Goal: Information Seeking & Learning: Learn about a topic

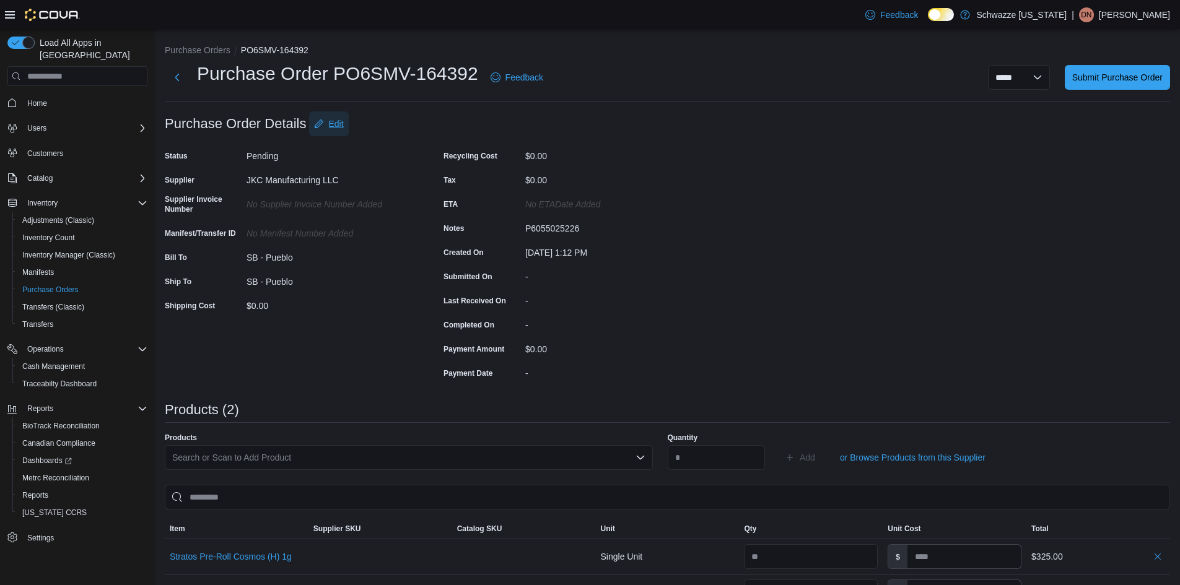
click at [334, 121] on span "Edit" at bounding box center [336, 124] width 15 height 12
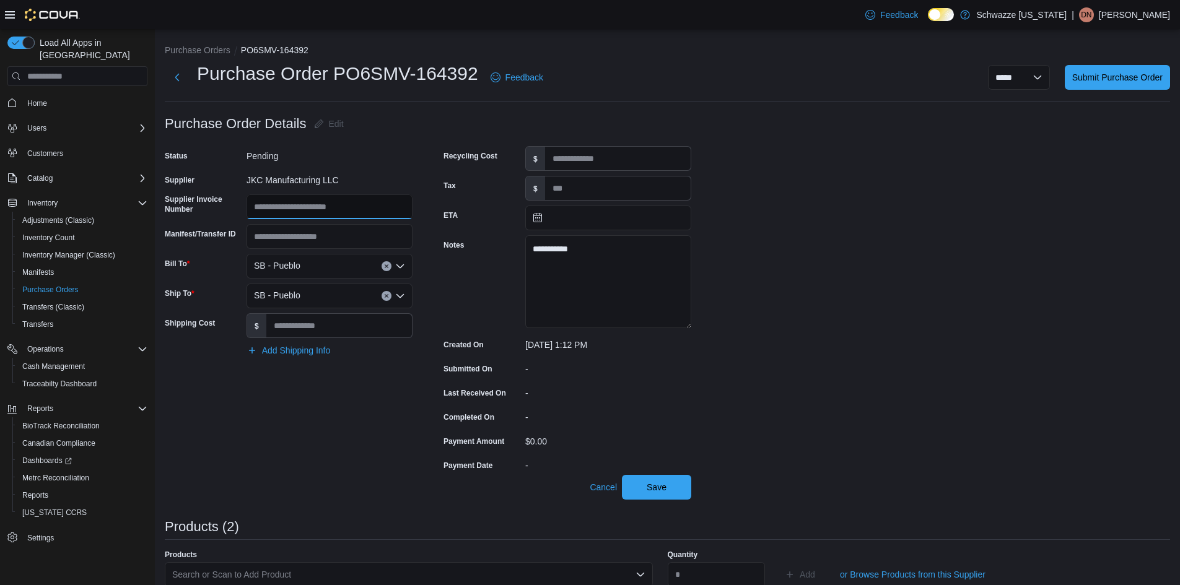
click at [342, 213] on input "Supplier Invoice Number" at bounding box center [329, 206] width 166 height 25
type input "*"
type input "*****"
click at [977, 286] on div "**********" at bounding box center [667, 502] width 1005 height 783
click at [669, 488] on span "Save" at bounding box center [656, 486] width 54 height 25
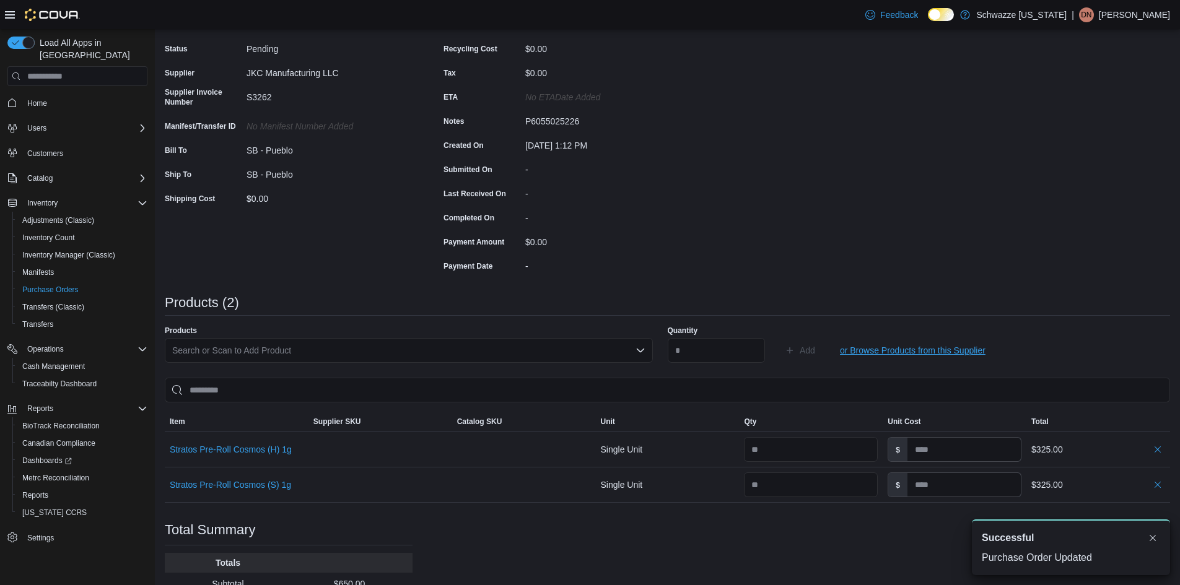
scroll to position [202, 0]
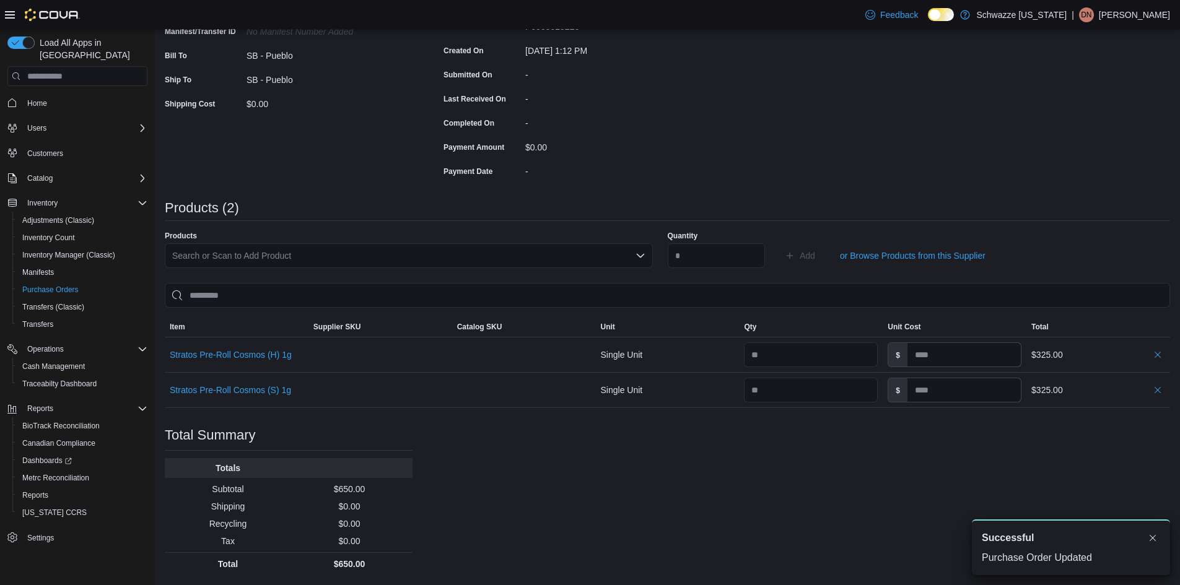
click at [557, 497] on div "Purchase Order: PO6SMV-164392 Feedback Purchase Order Details Edit Status Pendi…" at bounding box center [667, 243] width 1005 height 666
click at [912, 152] on div "Purchase Order: PO6SMV-164392 Feedback Purchase Order Details Edit Status Pendi…" at bounding box center [667, 243] width 1005 height 666
click at [921, 133] on div "Purchase Order: PO6SMV-164392 Feedback Purchase Order Details Edit Status Pendi…" at bounding box center [667, 243] width 1005 height 666
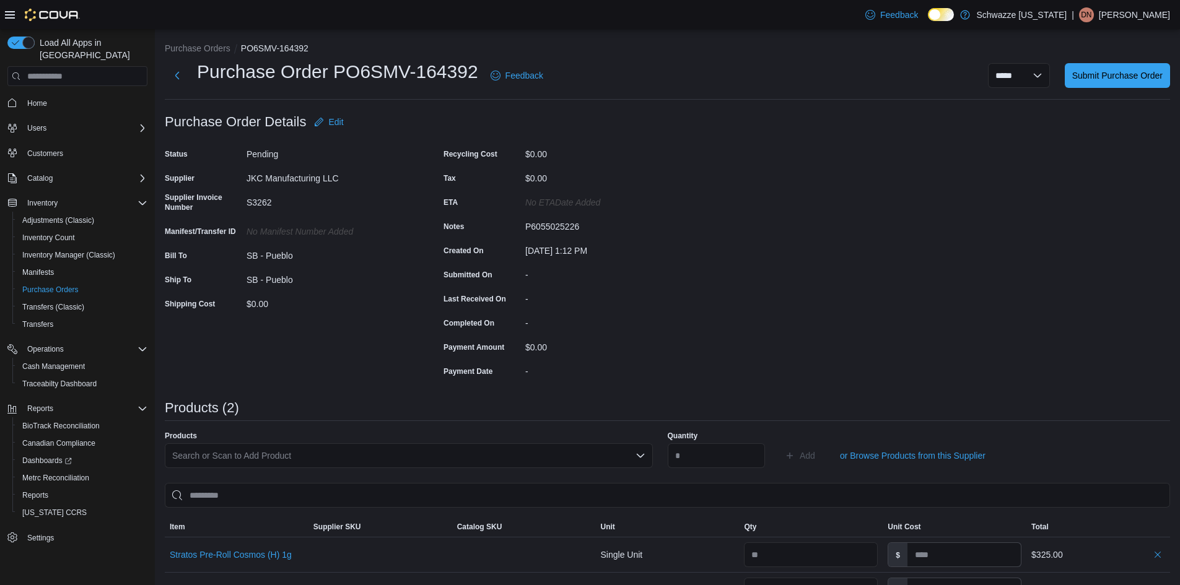
scroll to position [0, 0]
click at [994, 243] on div "Purchase Order: PO6SMV-164392 Feedback Purchase Order Details Edit Status Pendi…" at bounding box center [667, 444] width 1005 height 666
click at [999, 237] on div "Purchase Order: PO6SMV-164392 Feedback Purchase Order Details Edit Status Pendi…" at bounding box center [667, 444] width 1005 height 666
click at [877, 227] on div "Purchase Order: PO6SMV-164392 Feedback Purchase Order Details Edit Status Pendi…" at bounding box center [667, 444] width 1005 height 666
click at [1134, 82] on span "Submit Purchase Order" at bounding box center [1117, 77] width 90 height 12
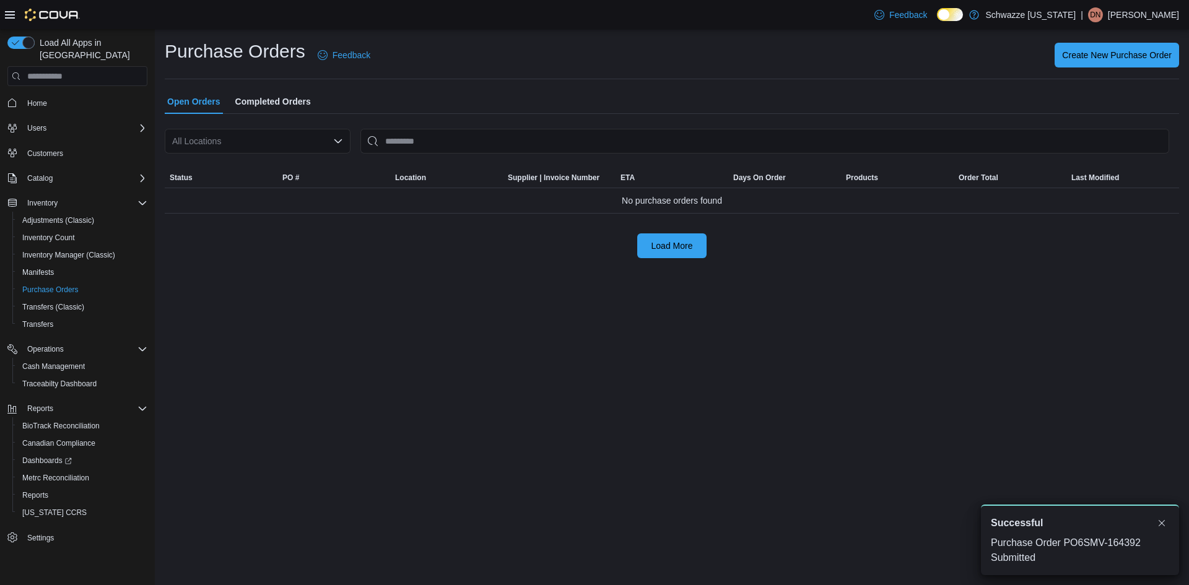
click at [255, 139] on div "All Locations" at bounding box center [258, 141] width 186 height 25
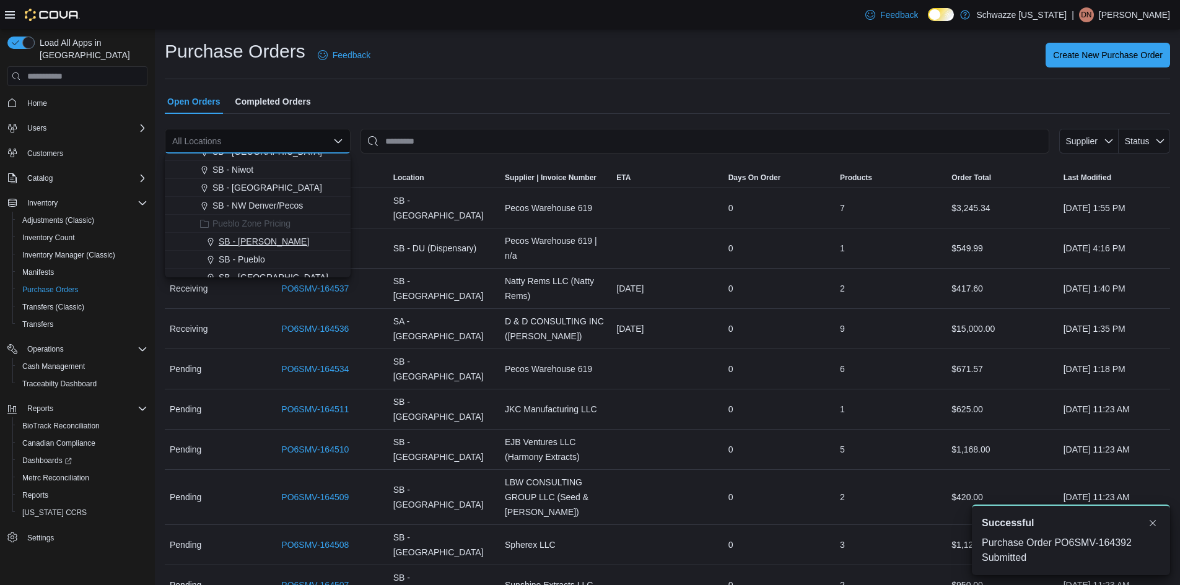
scroll to position [557, 0]
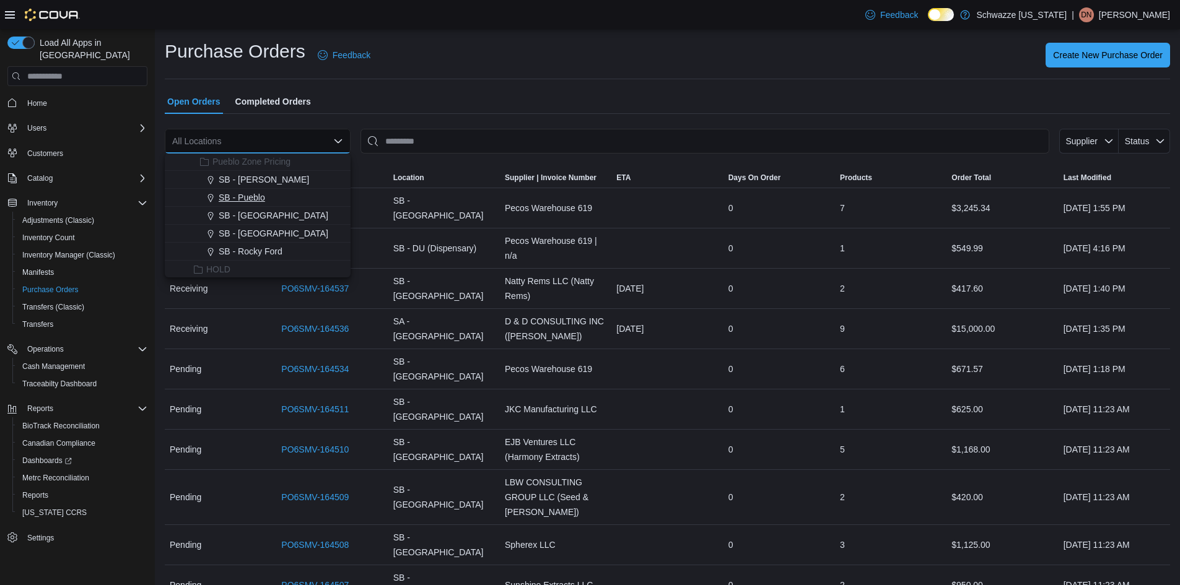
click at [270, 198] on div "SB - Pueblo" at bounding box center [265, 197] width 156 height 12
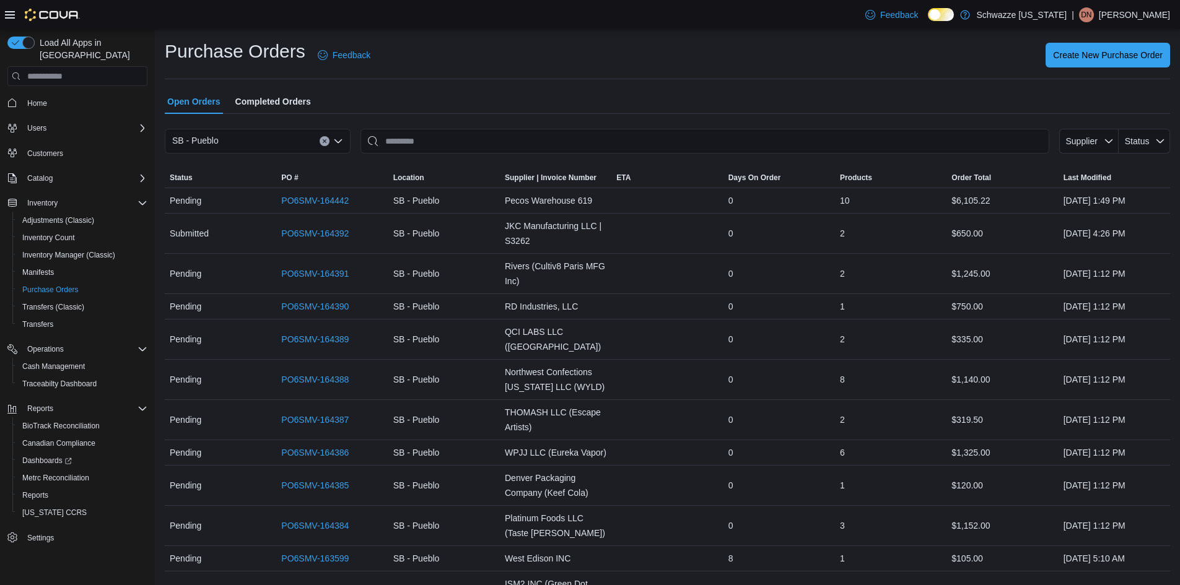
click at [507, 143] on input "This is a search bar. After typing your query, hit enter to filter the results …" at bounding box center [704, 141] width 689 height 25
click at [309, 237] on link "PO6SMV-164392" at bounding box center [314, 233] width 67 height 15
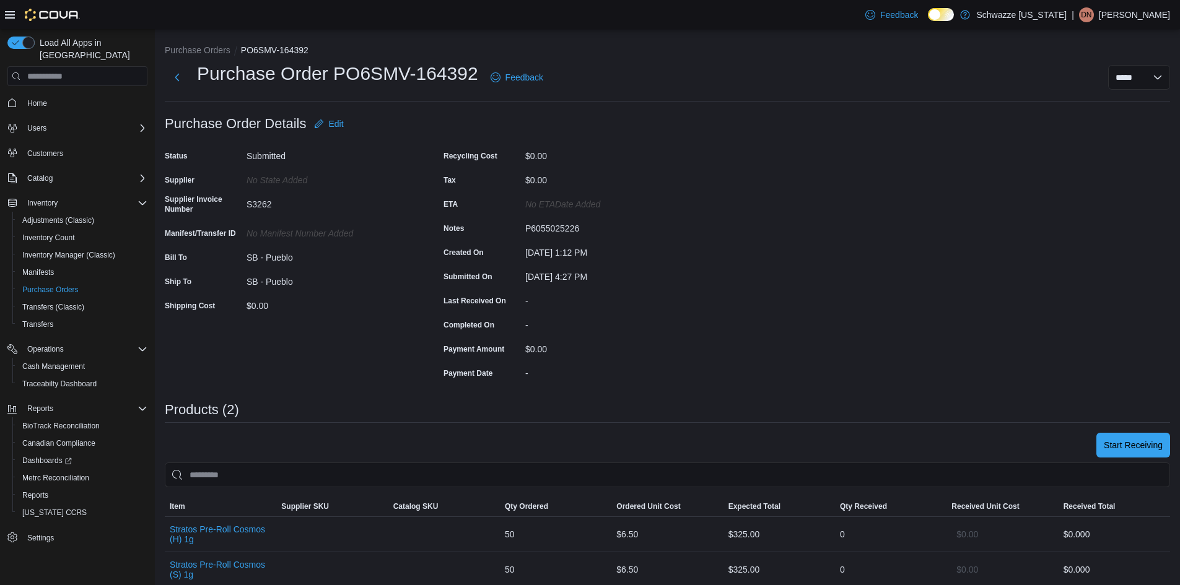
click at [864, 256] on div "Purchase Order: PO6SMV-164392 Feedback Purchase Order Details Edit Status Submi…" at bounding box center [667, 432] width 1005 height 643
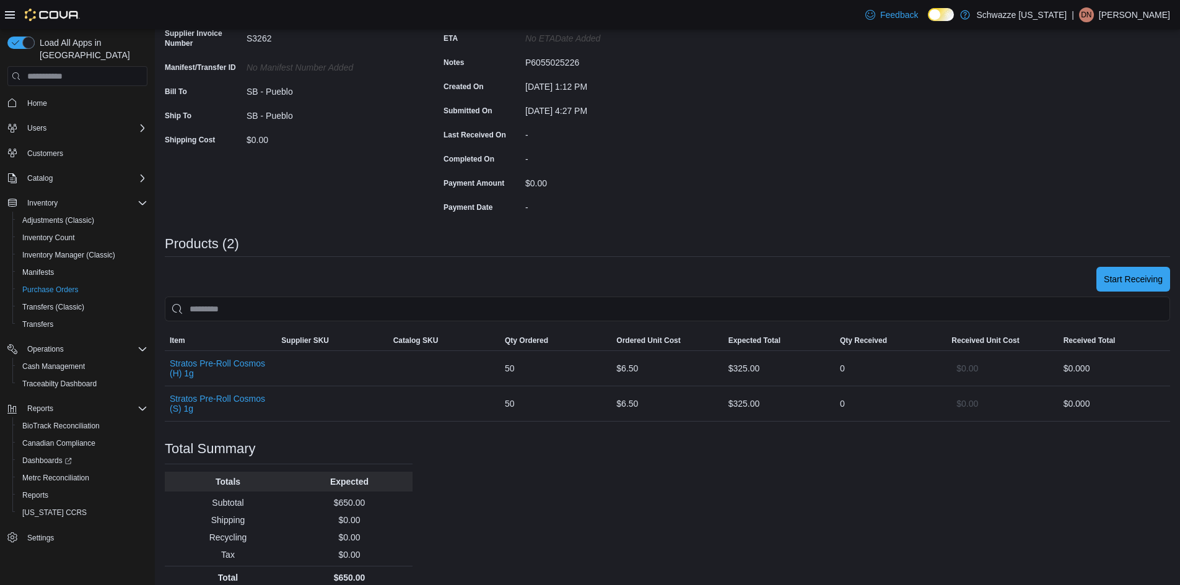
scroll to position [180, 0]
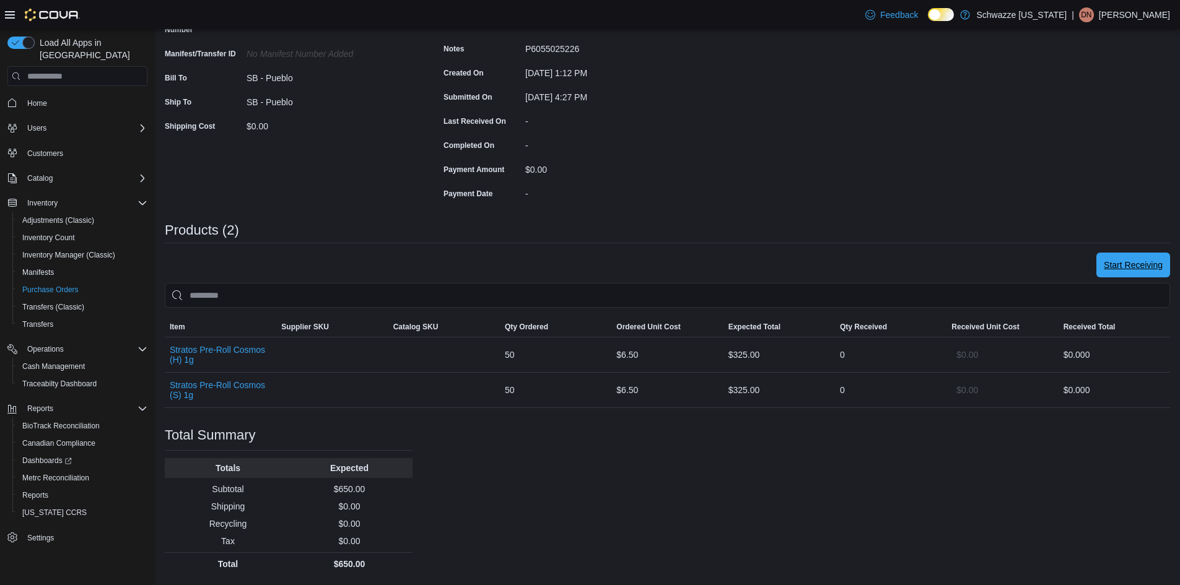
click at [1134, 274] on span "Start Receiving" at bounding box center [1132, 265] width 59 height 25
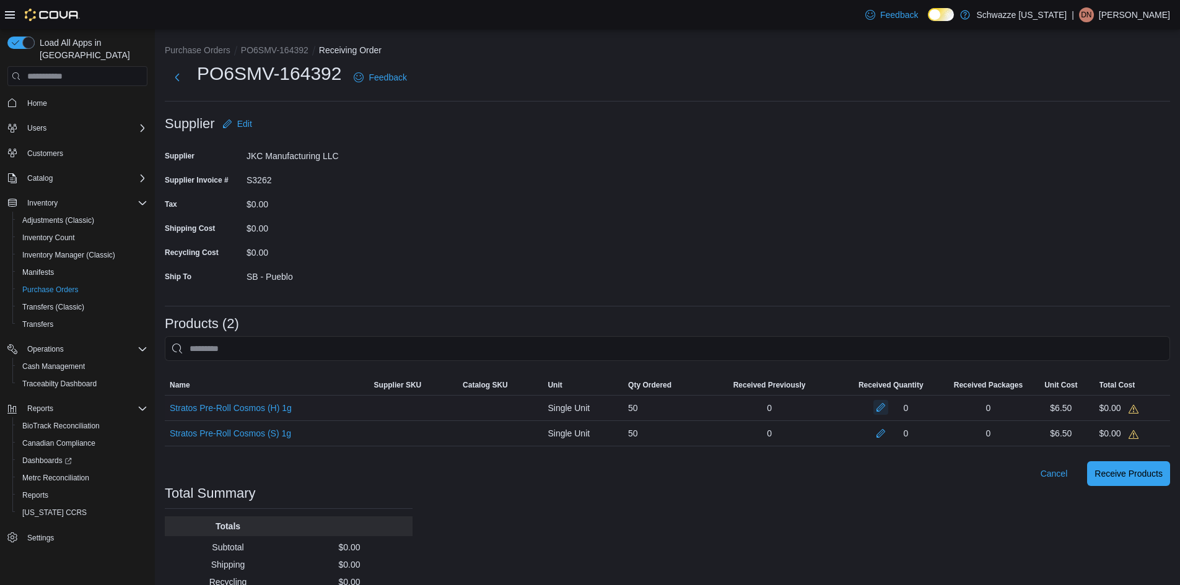
click at [888, 406] on button "button" at bounding box center [880, 407] width 15 height 15
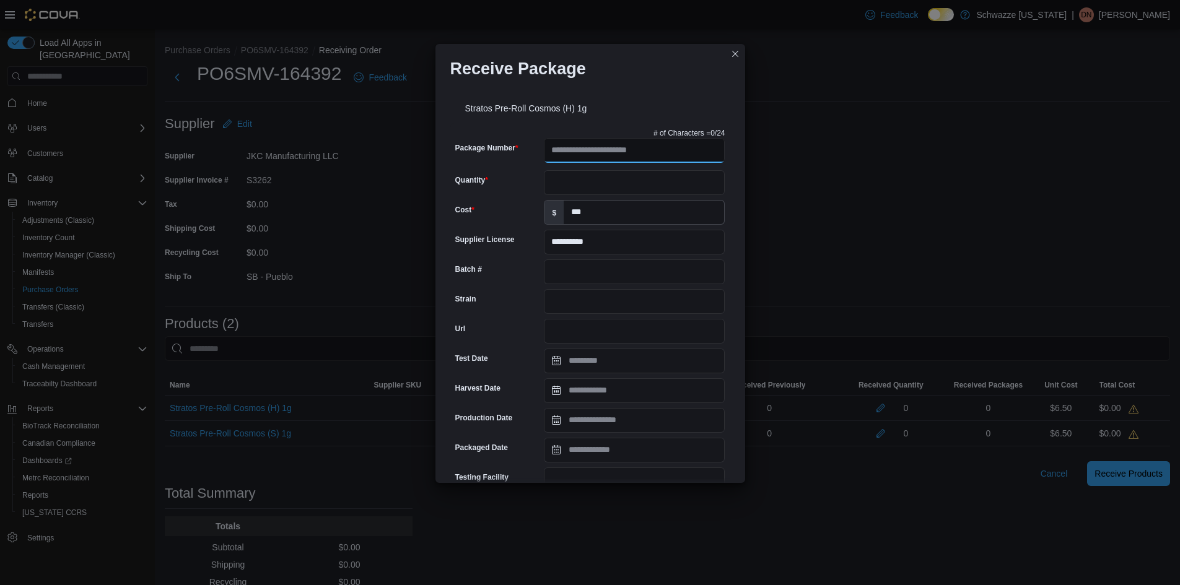
drag, startPoint x: 621, startPoint y: 146, endPoint x: 577, endPoint y: 168, distance: 50.1
click at [621, 146] on input "Package Number" at bounding box center [634, 150] width 181 height 25
type input "**********"
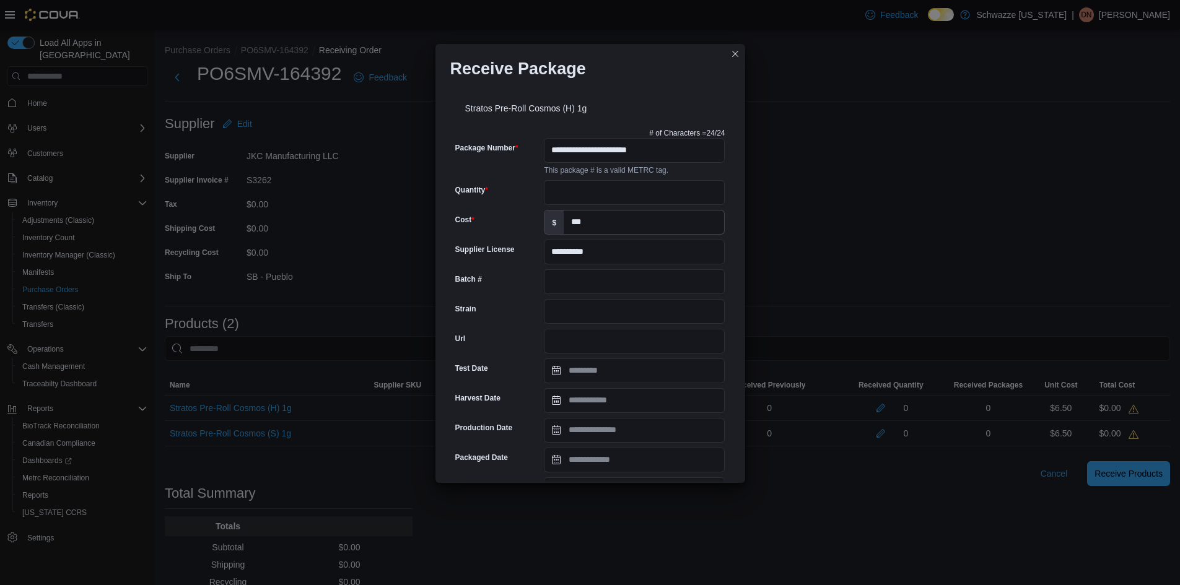
click at [689, 84] on div "**********" at bounding box center [590, 283] width 310 height 399
click at [581, 193] on input "Quantity" at bounding box center [634, 192] width 181 height 25
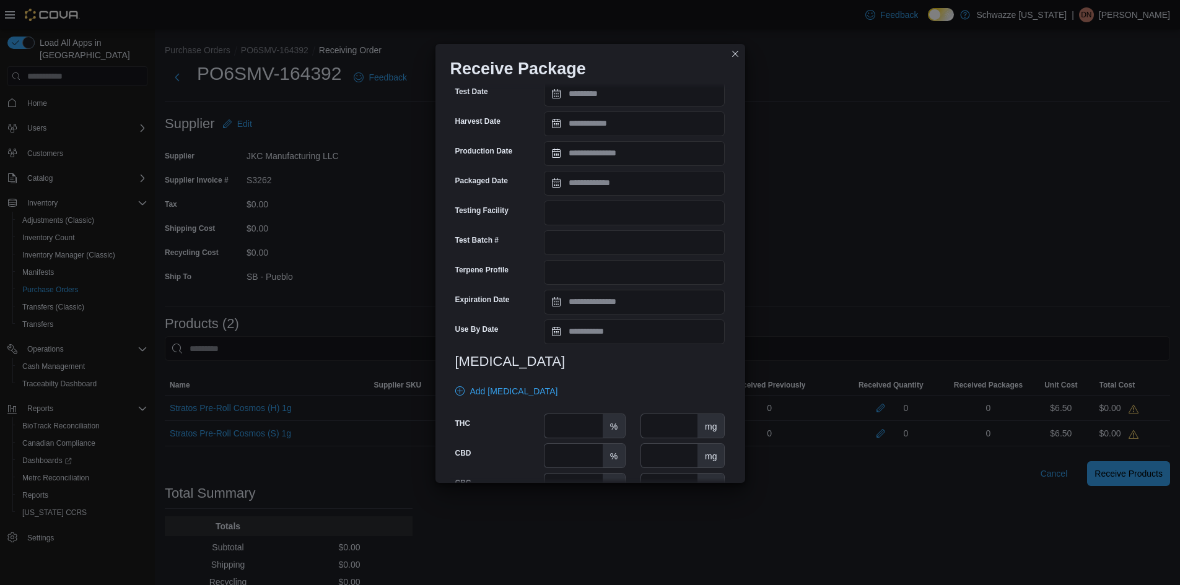
scroll to position [372, 0]
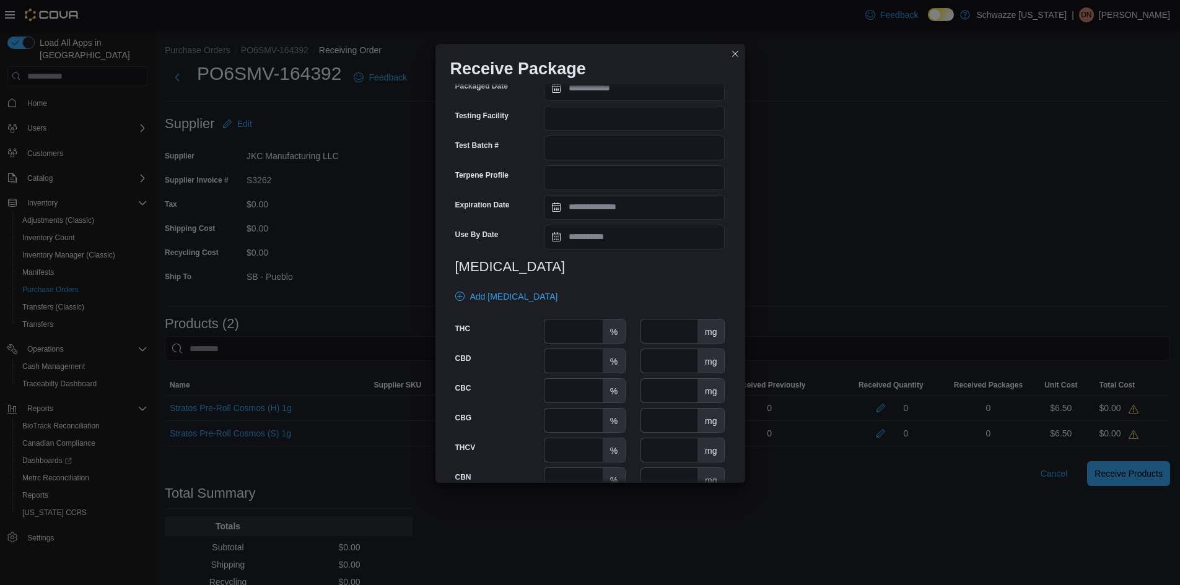
type input "**"
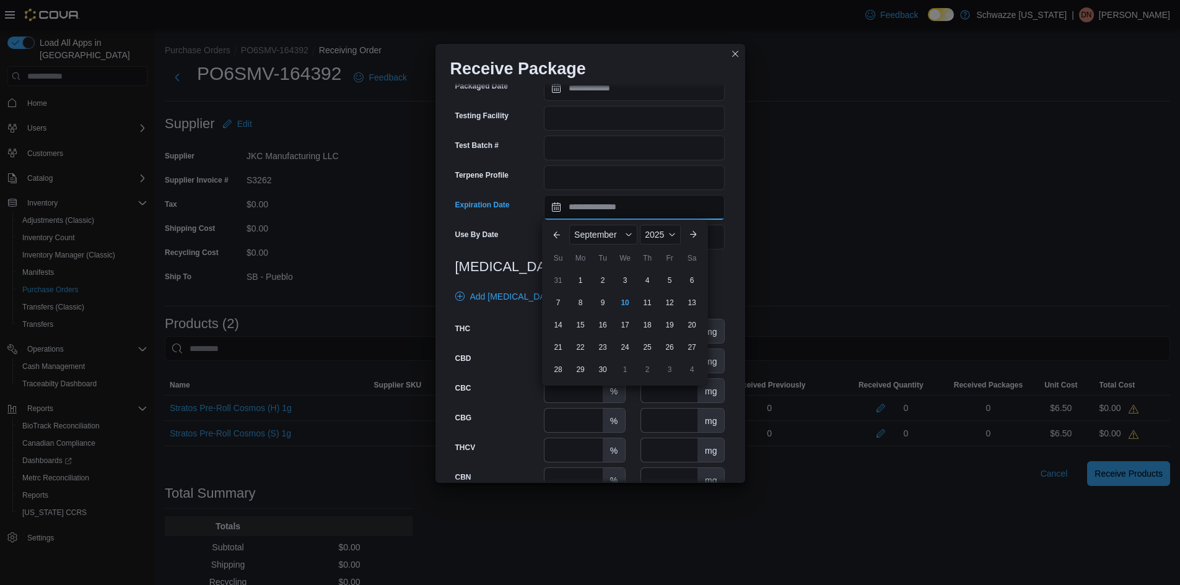
click at [592, 198] on input "Expiration Date" at bounding box center [634, 207] width 181 height 25
click at [584, 211] on input "Expiration Date" at bounding box center [634, 207] width 181 height 25
click at [583, 233] on span "September" at bounding box center [595, 235] width 42 height 10
click at [590, 289] on div "April" at bounding box center [613, 289] width 82 height 15
click at [654, 238] on span "2025" at bounding box center [646, 235] width 19 height 10
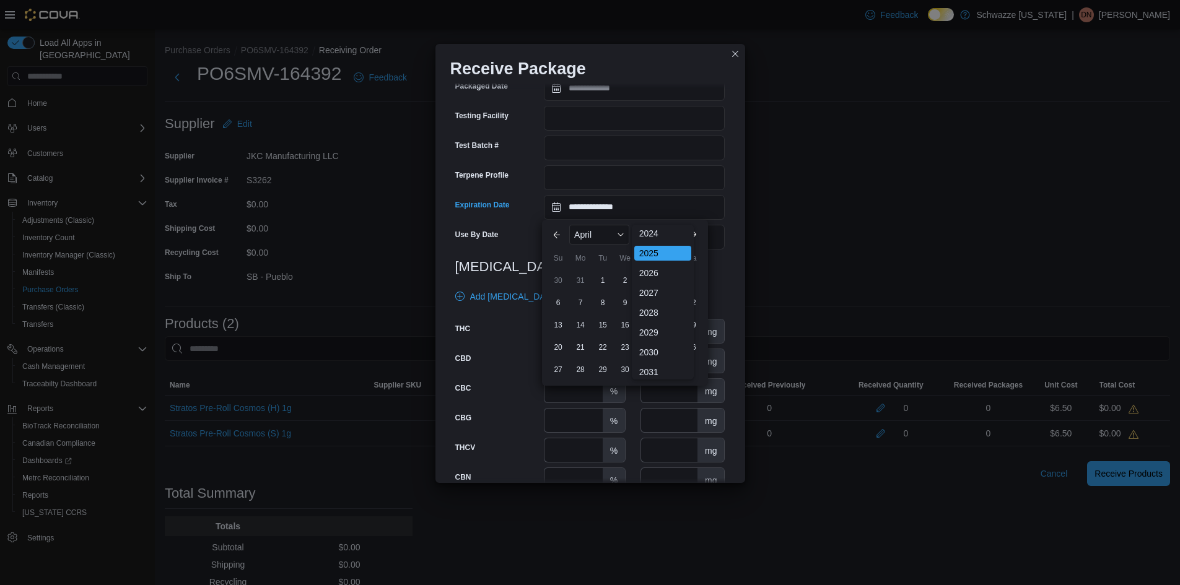
scroll to position [147, 0]
click at [651, 271] on div "2027" at bounding box center [662, 268] width 57 height 15
click at [646, 368] on div "29" at bounding box center [647, 370] width 22 height 22
type input "**********"
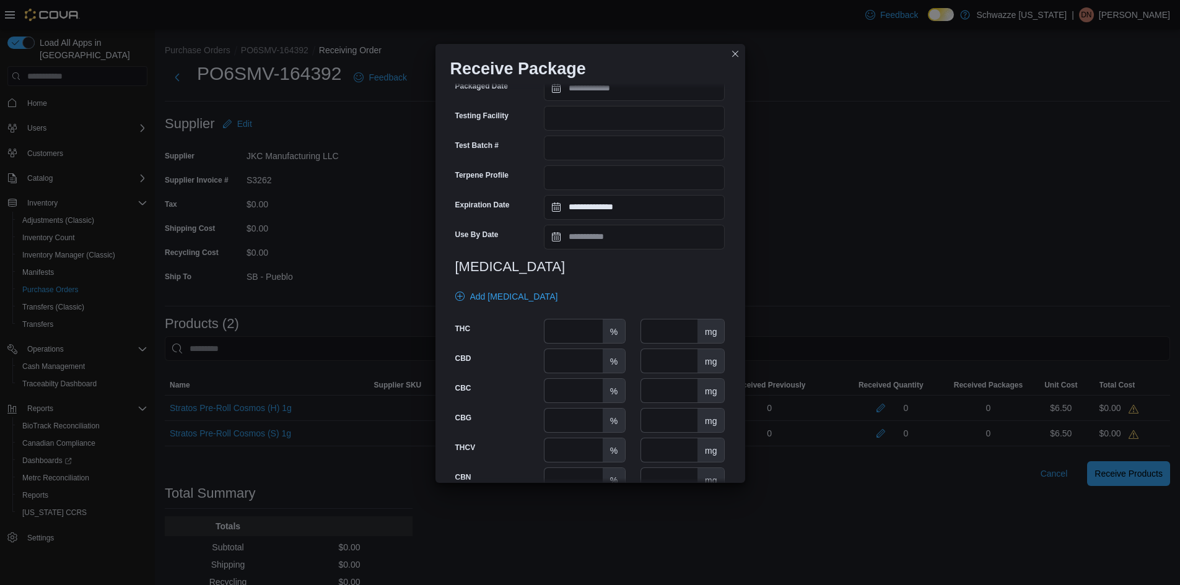
click at [649, 279] on div "**********" at bounding box center [590, 127] width 280 height 751
click at [587, 325] on input "number" at bounding box center [573, 332] width 58 height 24
type input "****"
click at [653, 279] on div "**********" at bounding box center [590, 127] width 280 height 751
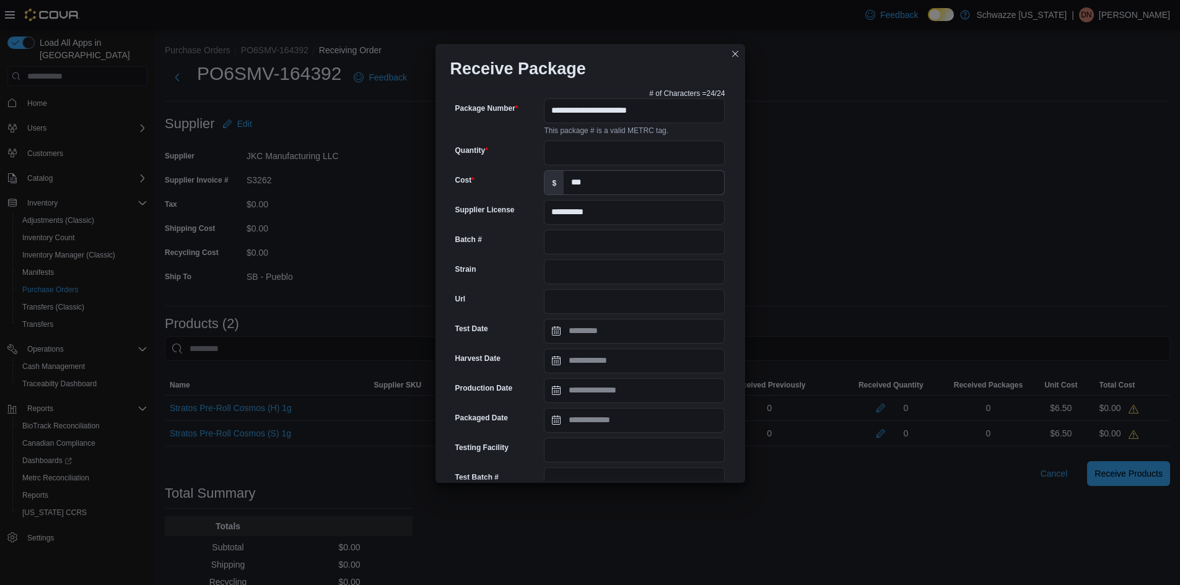
scroll to position [32, 0]
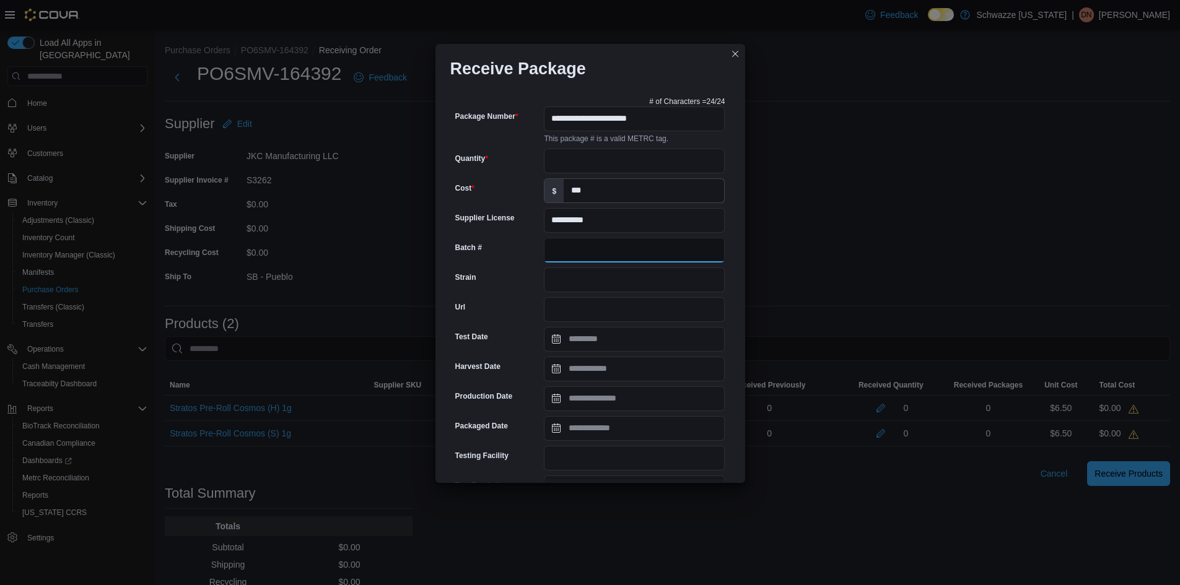
click at [575, 253] on input "Batch #" at bounding box center [634, 250] width 181 height 25
click at [576, 288] on input "Strain" at bounding box center [634, 280] width 181 height 25
type input "**********"
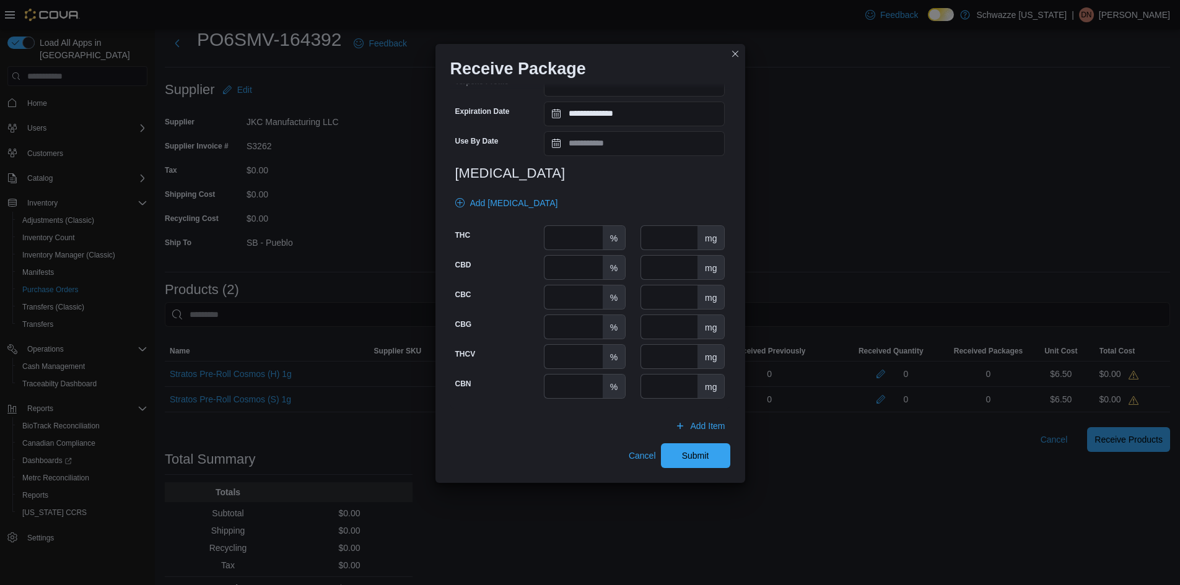
scroll to position [58, 0]
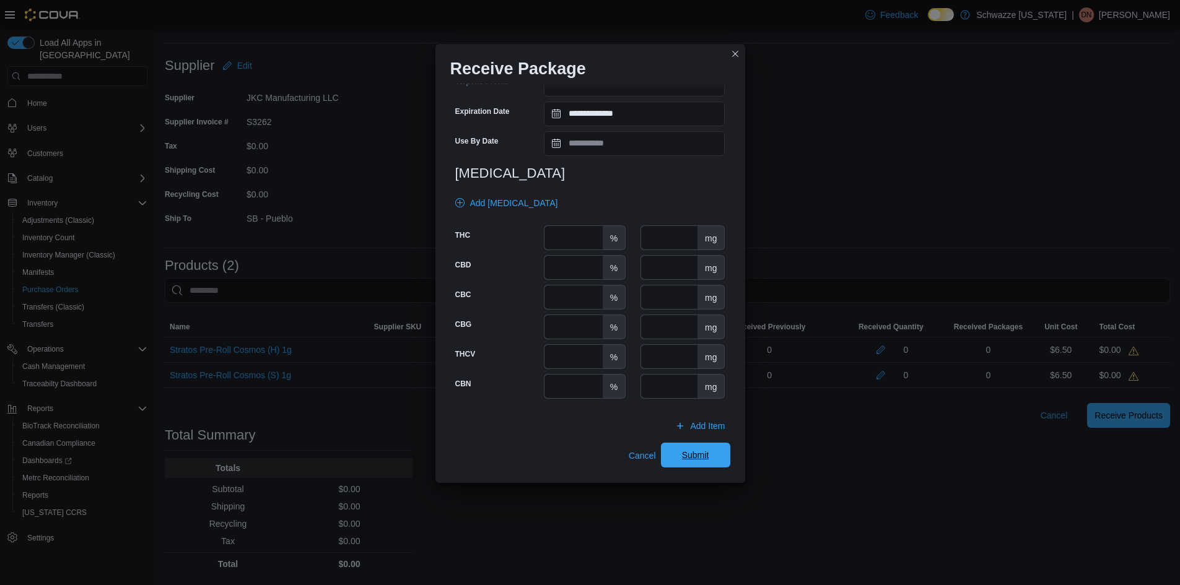
click at [700, 456] on span "Submit" at bounding box center [695, 455] width 27 height 12
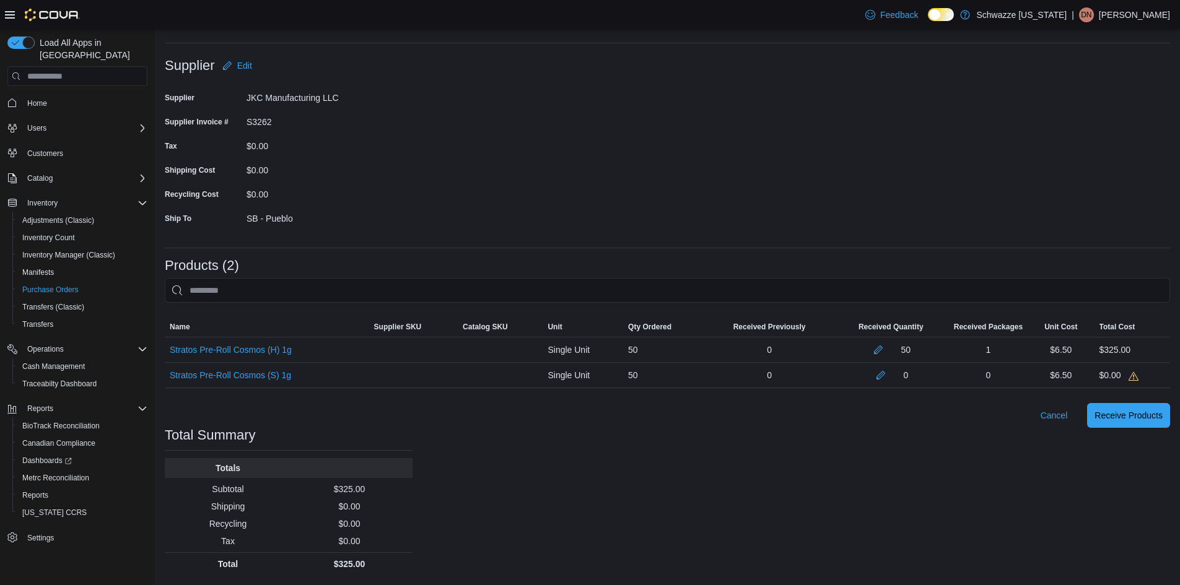
click at [913, 159] on form "Supplier Edit Supplier JKC Manufacturing LLC Supplier Invoice # S3262 Tax $0.00…" at bounding box center [667, 145] width 1005 height 185
click at [881, 378] on button "button" at bounding box center [880, 374] width 15 height 15
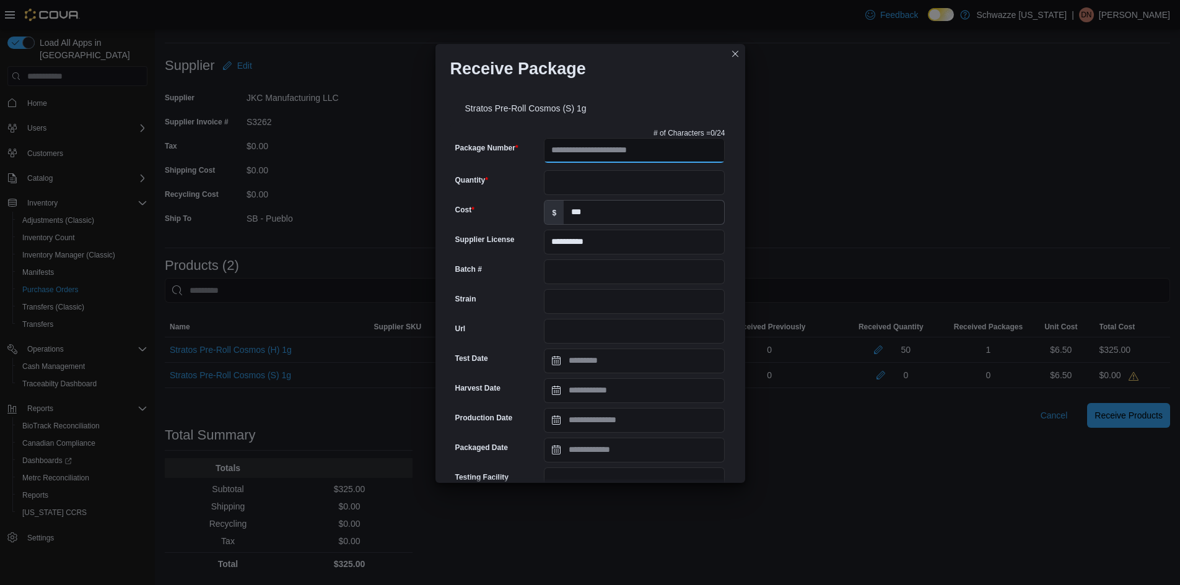
click at [609, 151] on input "Package Number" at bounding box center [634, 150] width 181 height 25
type input "**********"
click at [647, 178] on div "**********" at bounding box center [590, 493] width 280 height 741
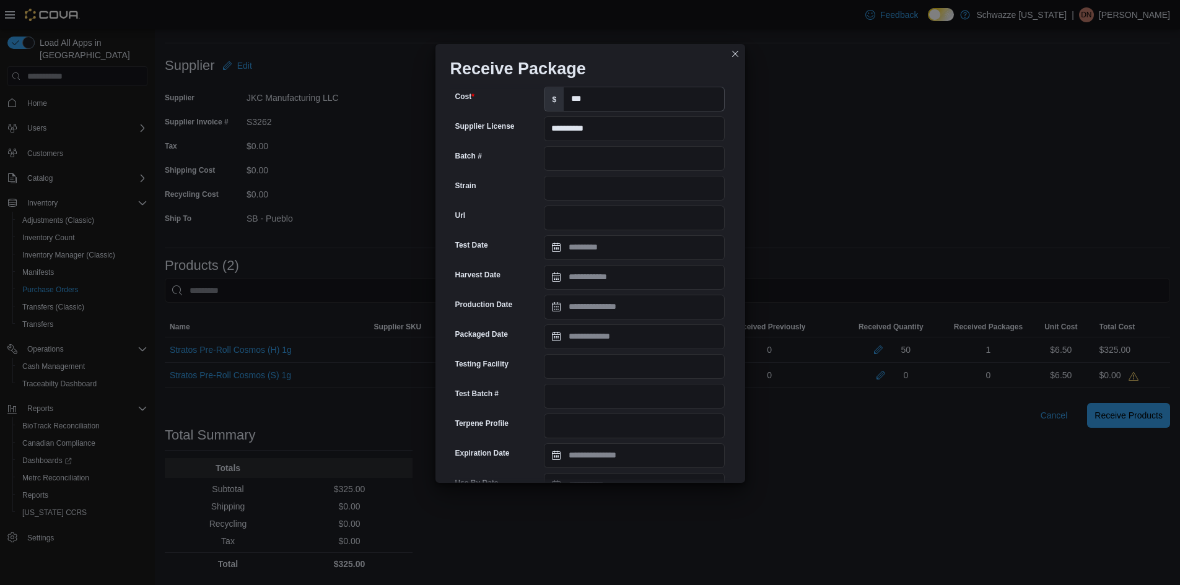
scroll to position [186, 0]
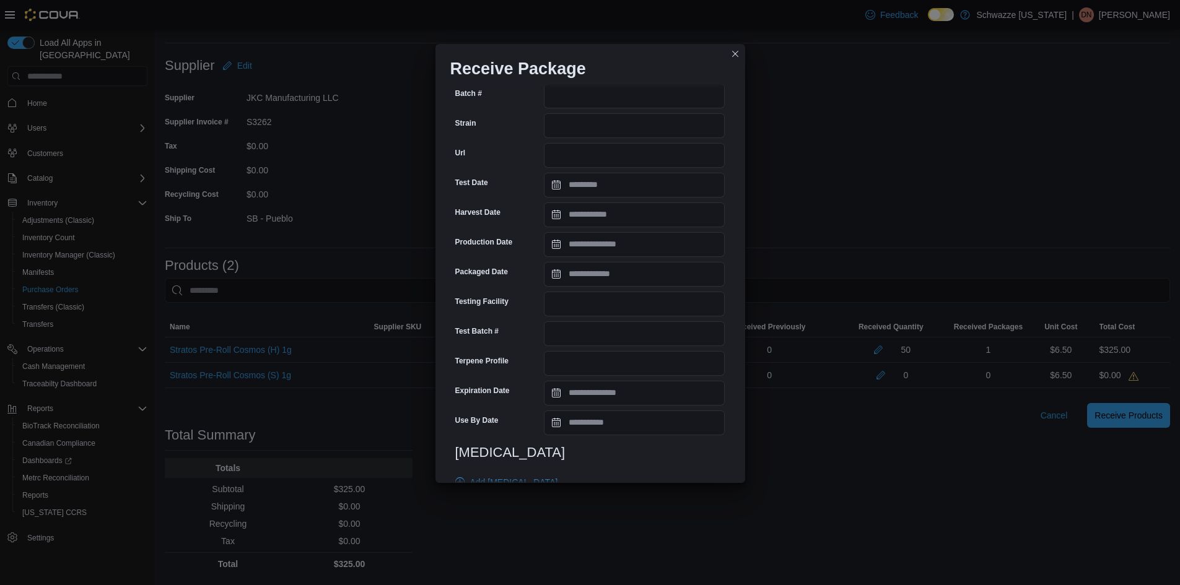
type input "**"
click at [563, 123] on input "Strain" at bounding box center [634, 125] width 181 height 25
type input "**********"
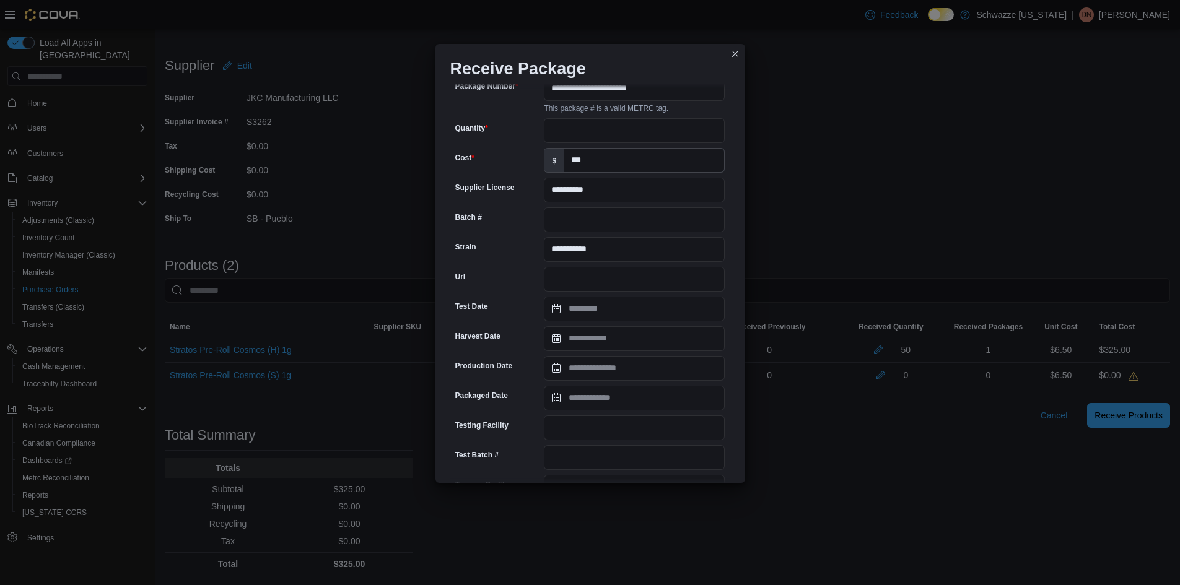
scroll to position [310, 0]
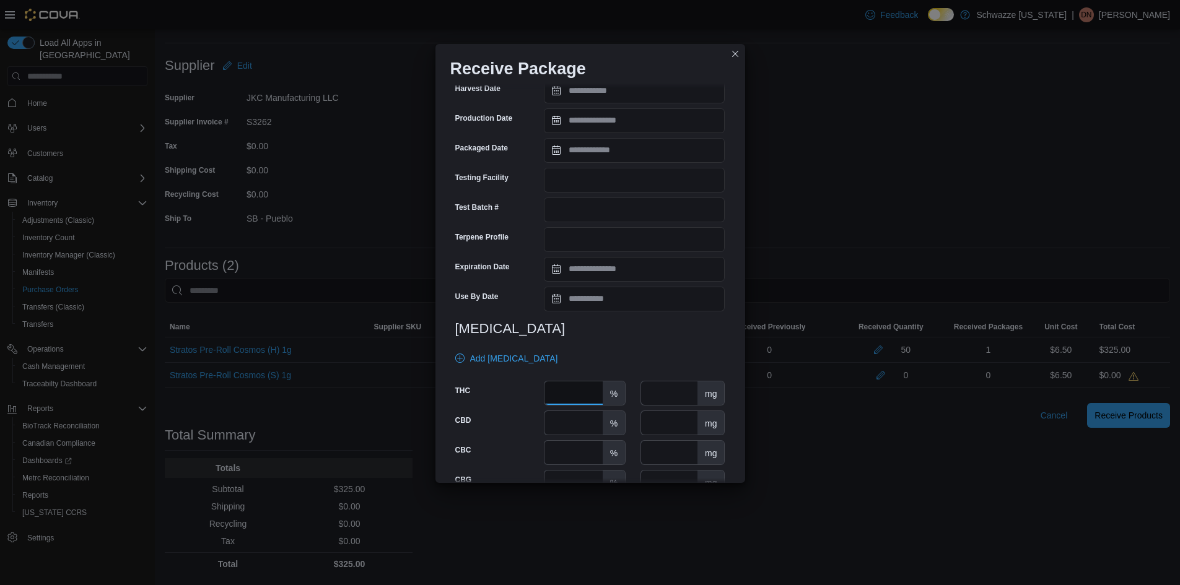
click at [578, 393] on input "number" at bounding box center [573, 393] width 58 height 24
type input "****"
click at [624, 341] on div "**********" at bounding box center [590, 189] width 280 height 751
click at [580, 253] on div "**********" at bounding box center [590, 189] width 280 height 751
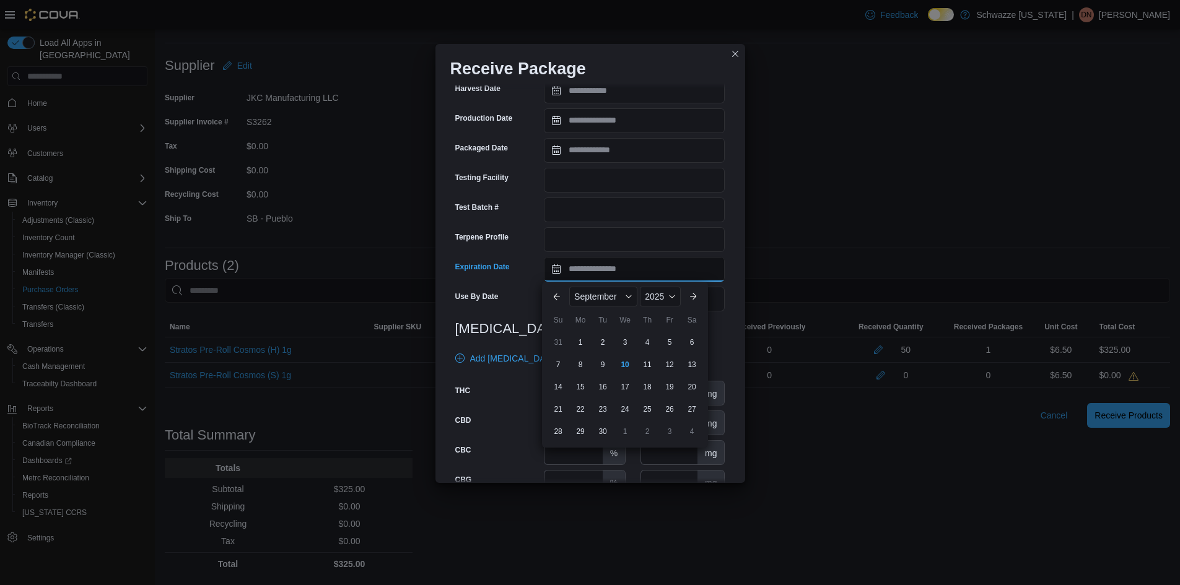
click at [589, 272] on input "Expiration Date" at bounding box center [634, 269] width 181 height 25
click at [596, 300] on span "September" at bounding box center [595, 297] width 42 height 10
click at [602, 336] on div "March" at bounding box center [613, 333] width 82 height 15
click at [666, 297] on div "2025" at bounding box center [656, 297] width 47 height 20
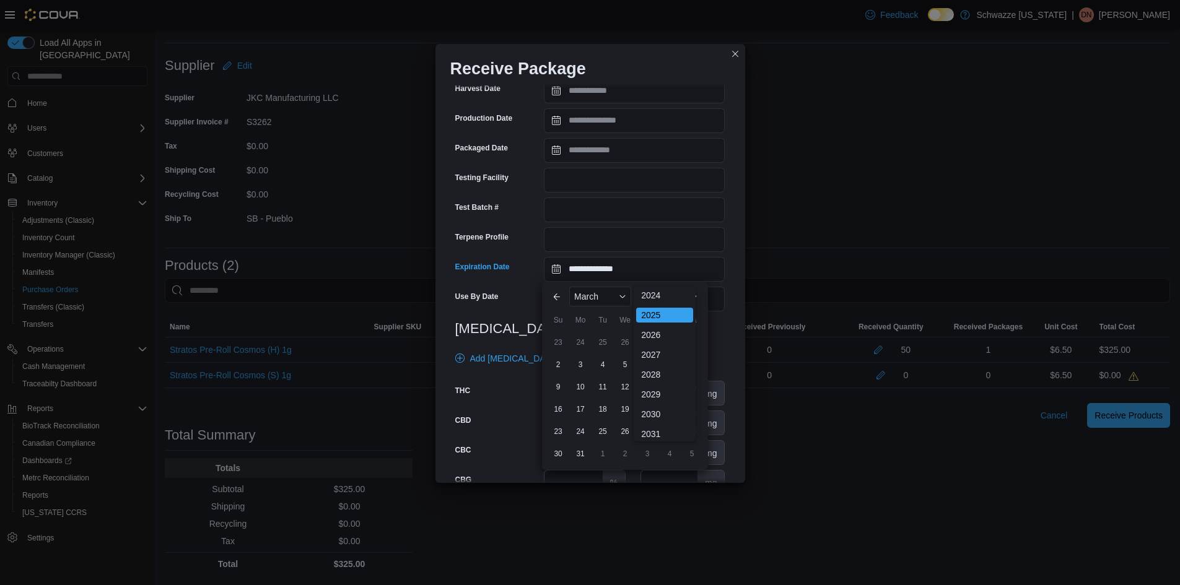
scroll to position [128, 0]
click at [652, 349] on div "2027" at bounding box center [664, 349] width 57 height 15
click at [653, 408] on div "25" at bounding box center [647, 409] width 22 height 22
type input "**********"
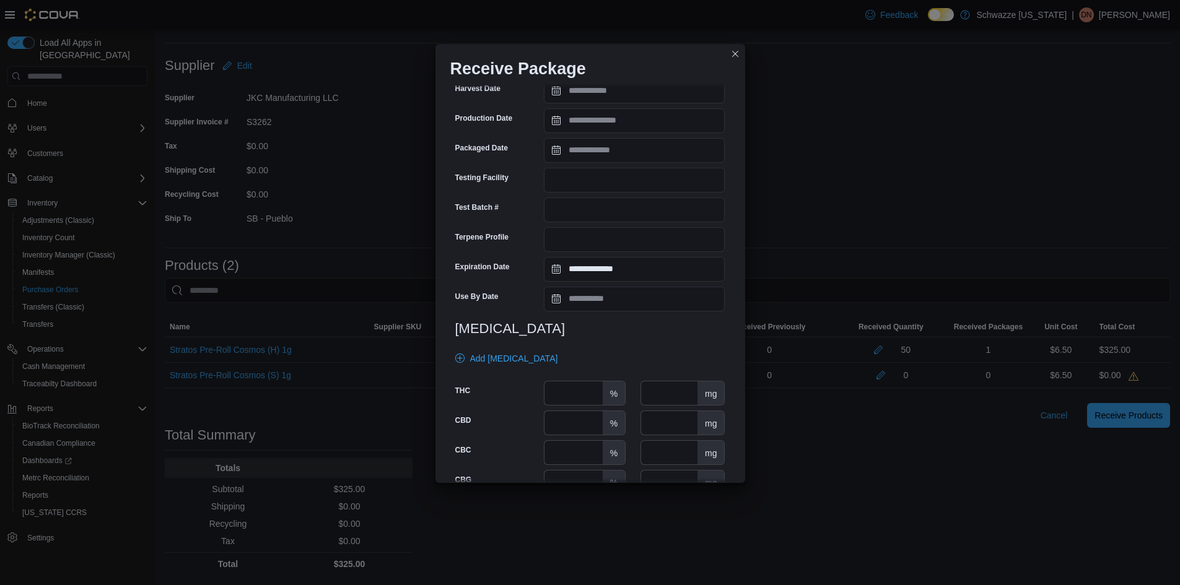
click at [681, 340] on div "**********" at bounding box center [590, 189] width 280 height 751
click at [645, 331] on h3 "Cannabinoids" at bounding box center [590, 328] width 270 height 15
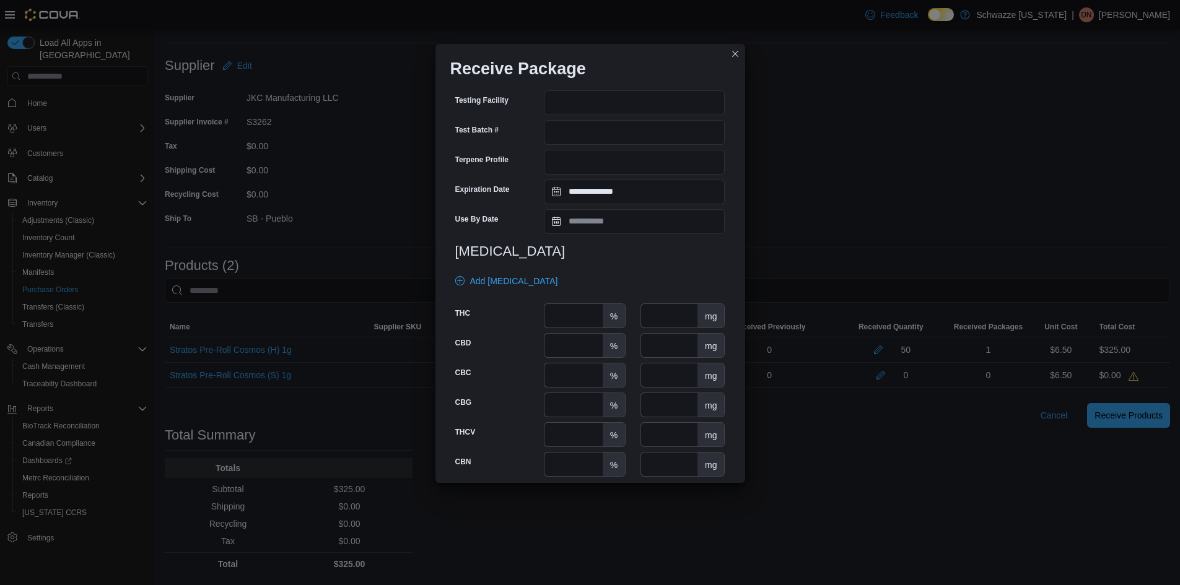
scroll to position [465, 0]
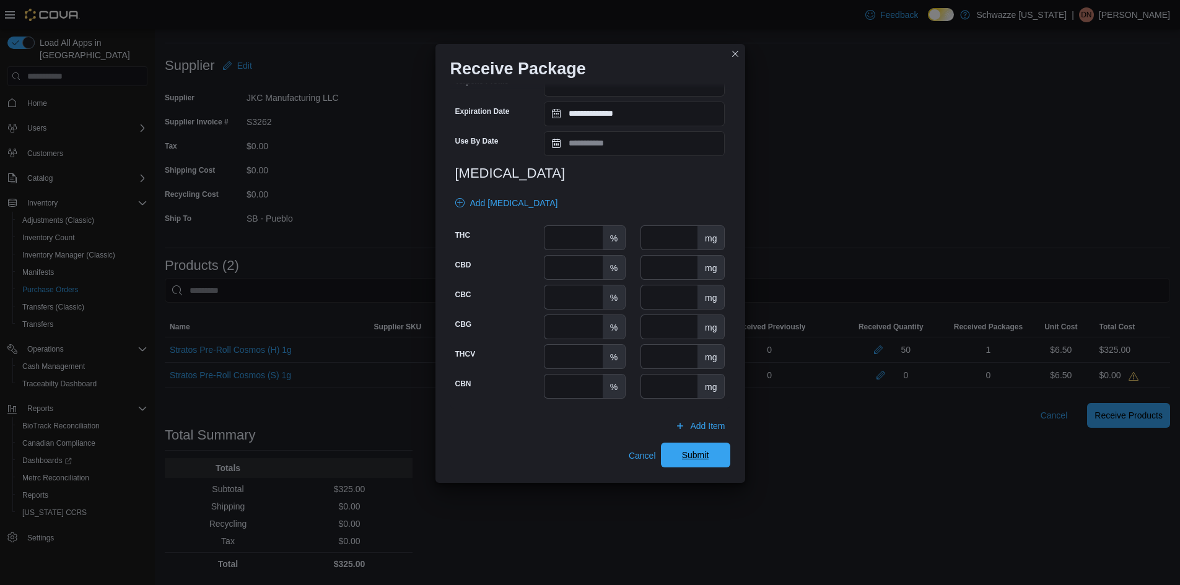
click at [691, 461] on span "Submit" at bounding box center [695, 455] width 27 height 12
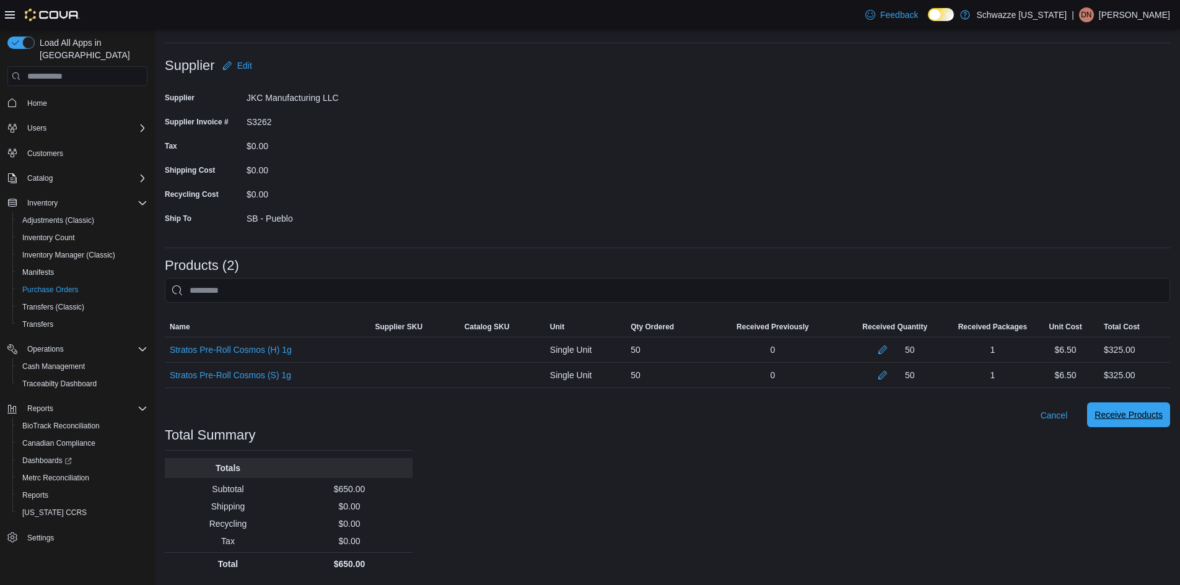
drag, startPoint x: 851, startPoint y: 472, endPoint x: 1148, endPoint y: 423, distance: 300.7
click at [874, 471] on div "Purchase Orders PO6SMV-164392 Receiving Order PO6SMV-164392 Feedback Supplier E…" at bounding box center [667, 278] width 1025 height 614
click at [1149, 405] on span "Receive Products" at bounding box center [1128, 415] width 68 height 25
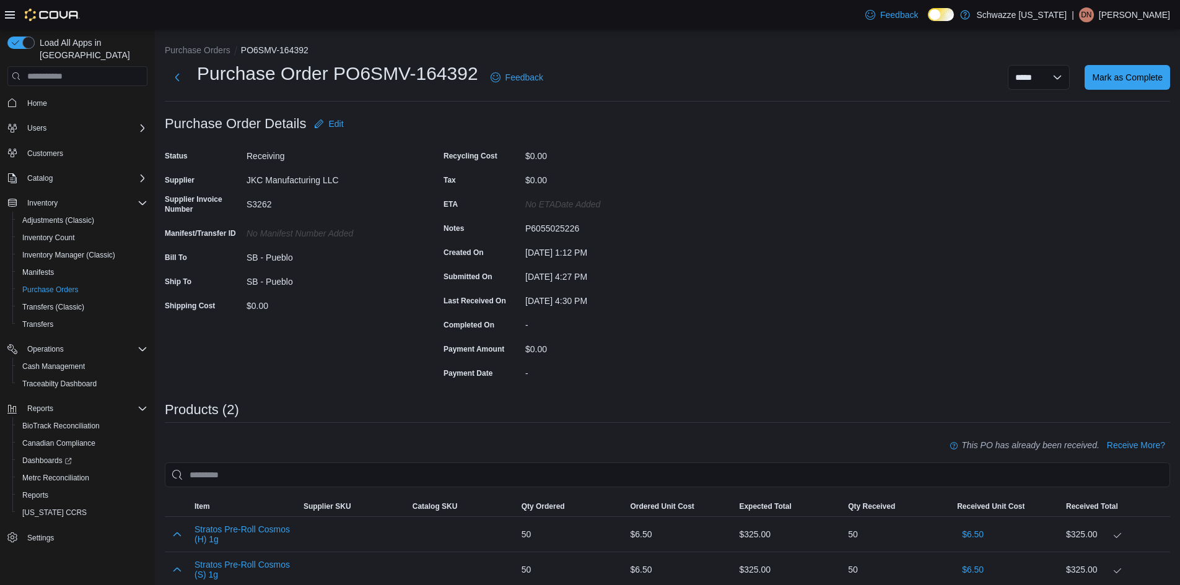
click at [874, 281] on div "Purchase Order: PO6SMV-164392 Feedback Purchase Order Details Edit Status Recei…" at bounding box center [667, 432] width 1005 height 643
click at [857, 290] on div "Purchase Order: PO6SMV-164392 Feedback Purchase Order Details Edit Status Recei…" at bounding box center [667, 432] width 1005 height 643
click at [962, 267] on div "Purchase Order: PO6SMV-164392 Feedback Purchase Order Details Edit Status Recei…" at bounding box center [667, 432] width 1005 height 643
click at [1110, 85] on span "Mark as Complete" at bounding box center [1127, 76] width 71 height 25
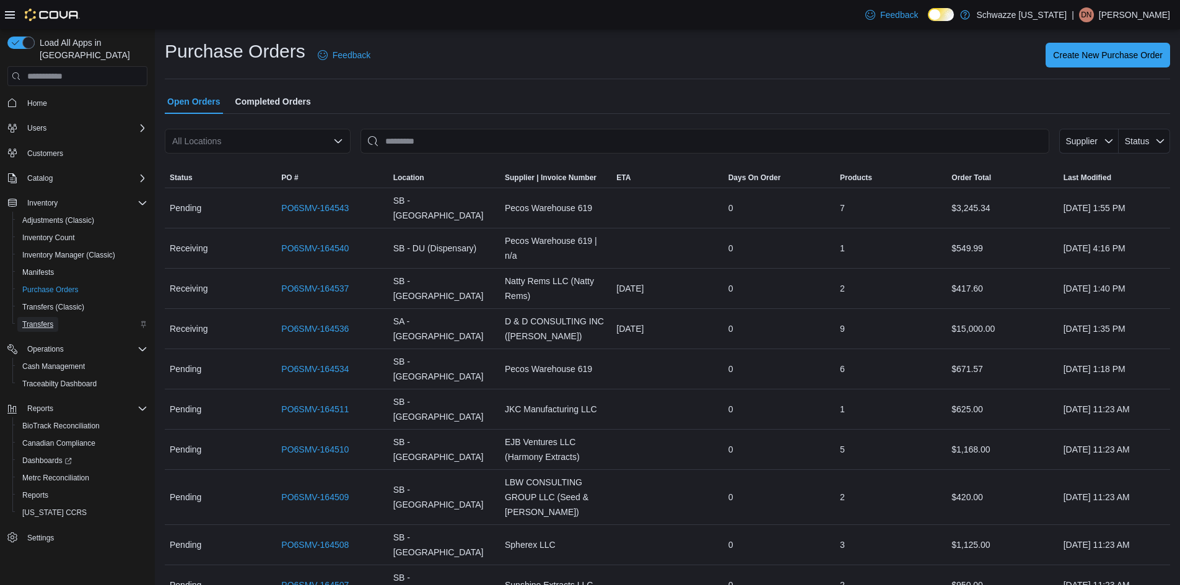
click at [51, 320] on span "Transfers" at bounding box center [37, 325] width 31 height 10
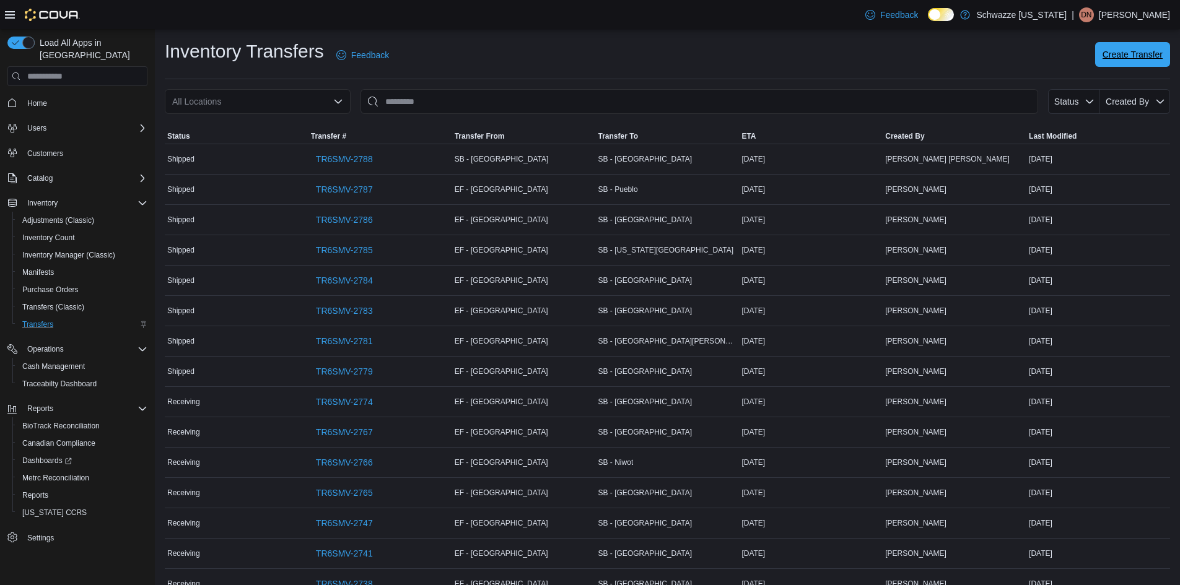
click at [1150, 56] on span "Create Transfer" at bounding box center [1132, 54] width 60 height 12
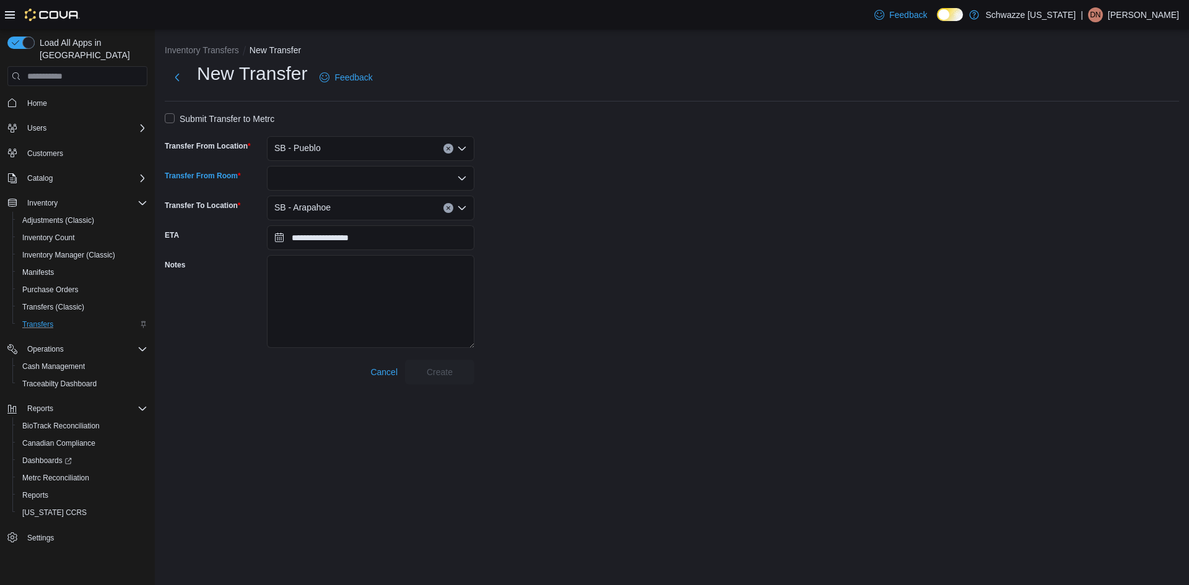
click at [321, 180] on div at bounding box center [370, 178] width 207 height 25
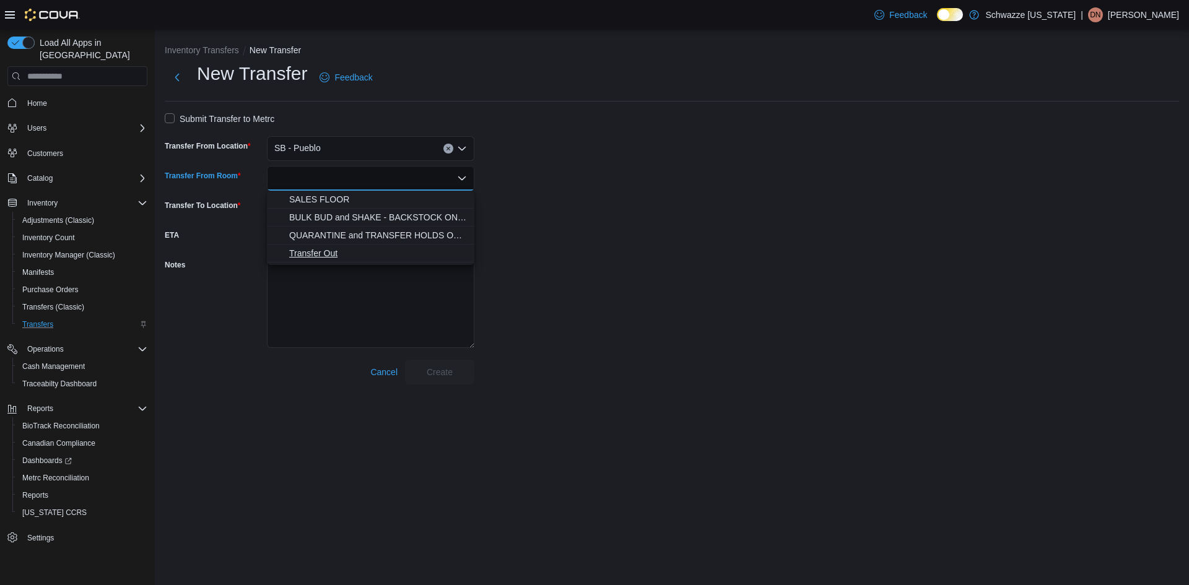
click at [314, 251] on span "Transfer Out" at bounding box center [378, 253] width 178 height 12
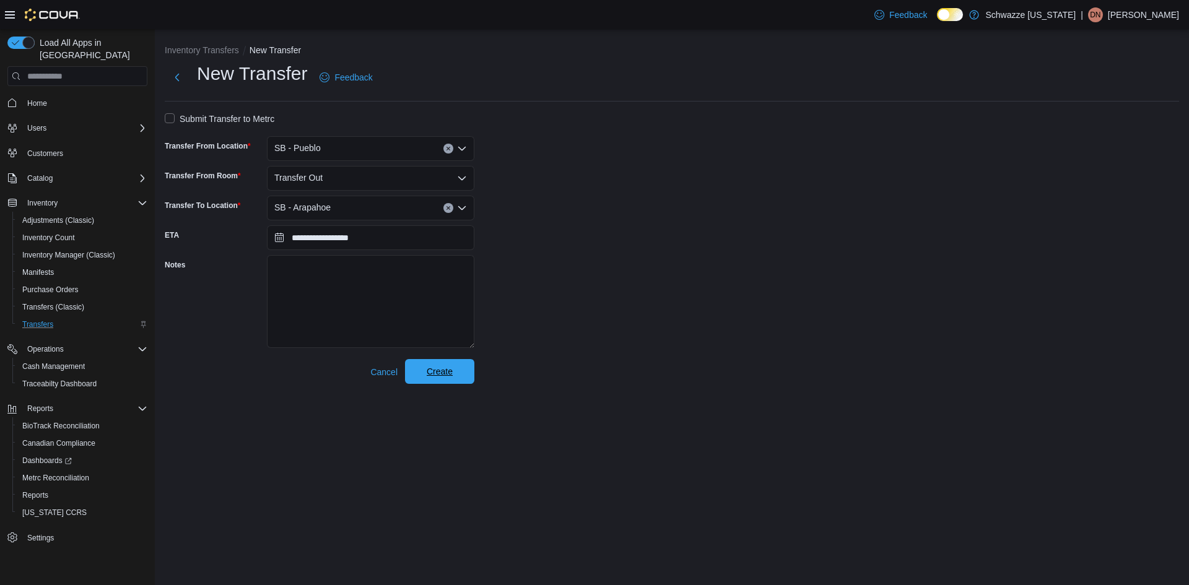
click at [452, 376] on span "Create" at bounding box center [440, 371] width 26 height 12
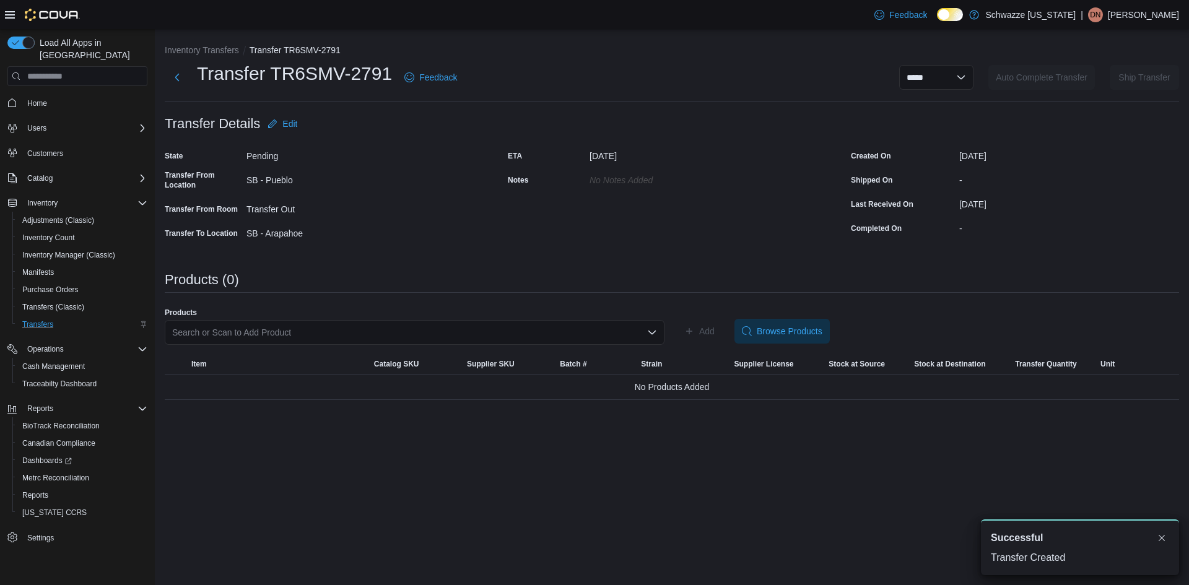
click at [484, 330] on div "Search or Scan to Add Product" at bounding box center [415, 332] width 500 height 25
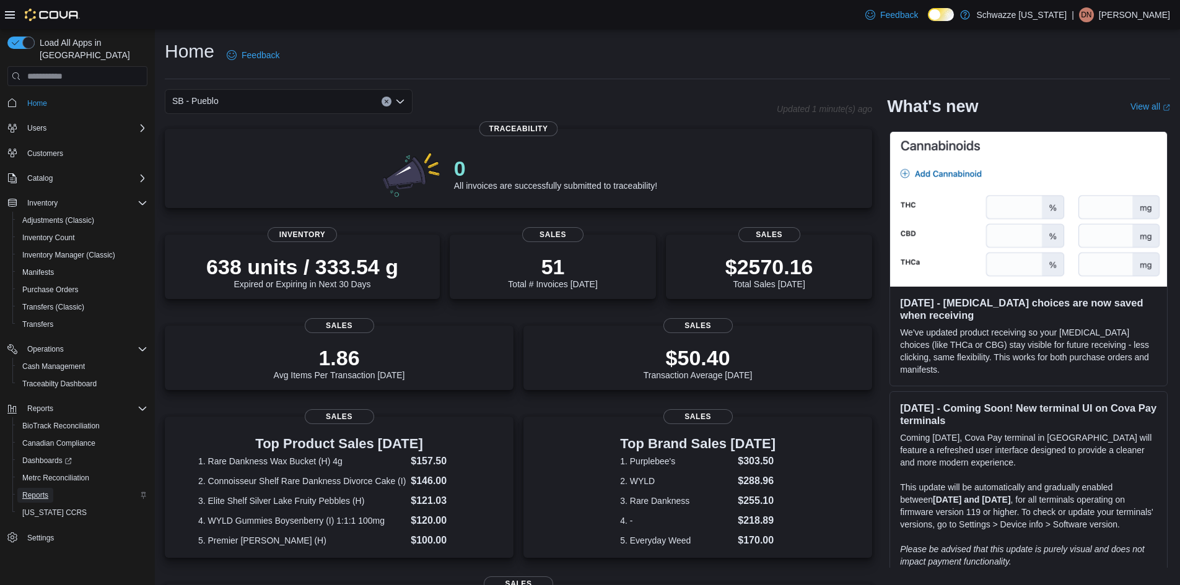
click at [33, 490] on span "Reports" at bounding box center [35, 495] width 26 height 10
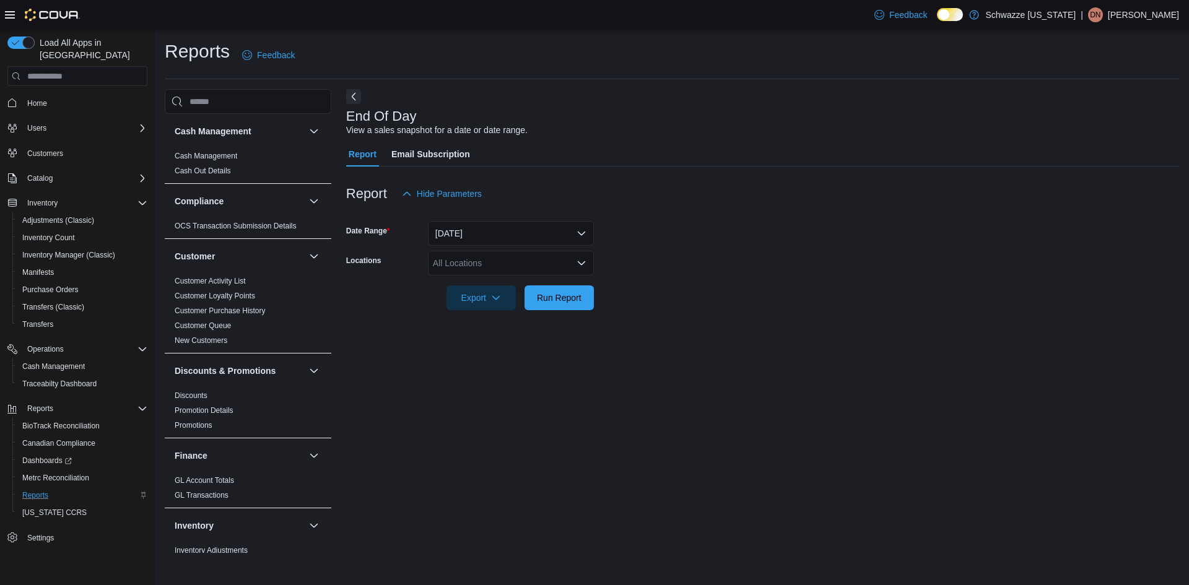
click at [503, 266] on div "All Locations" at bounding box center [511, 263] width 166 height 25
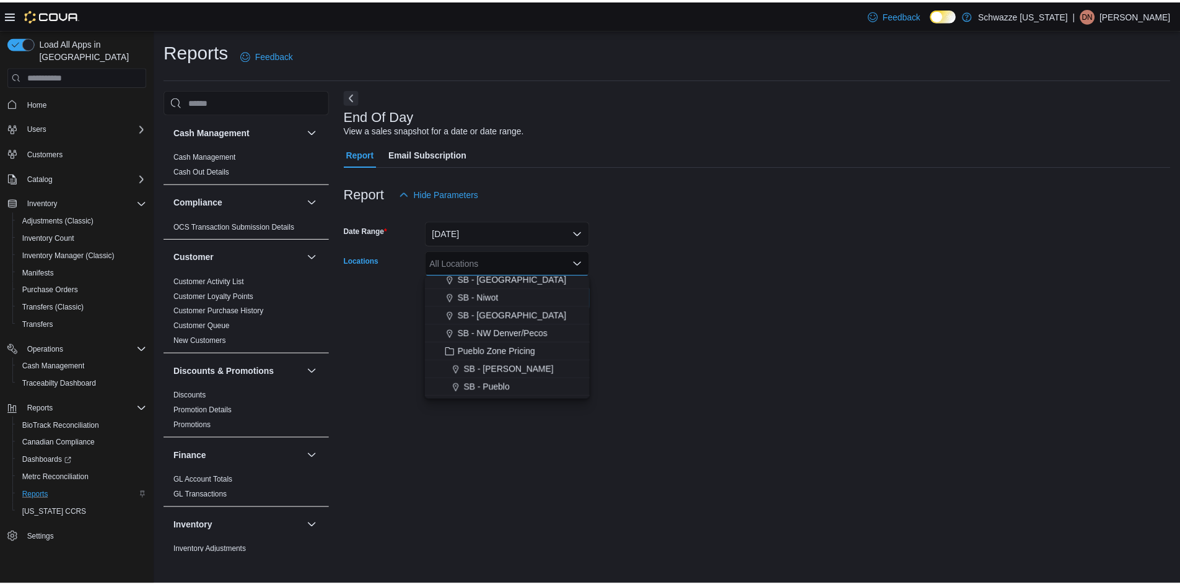
scroll to position [495, 0]
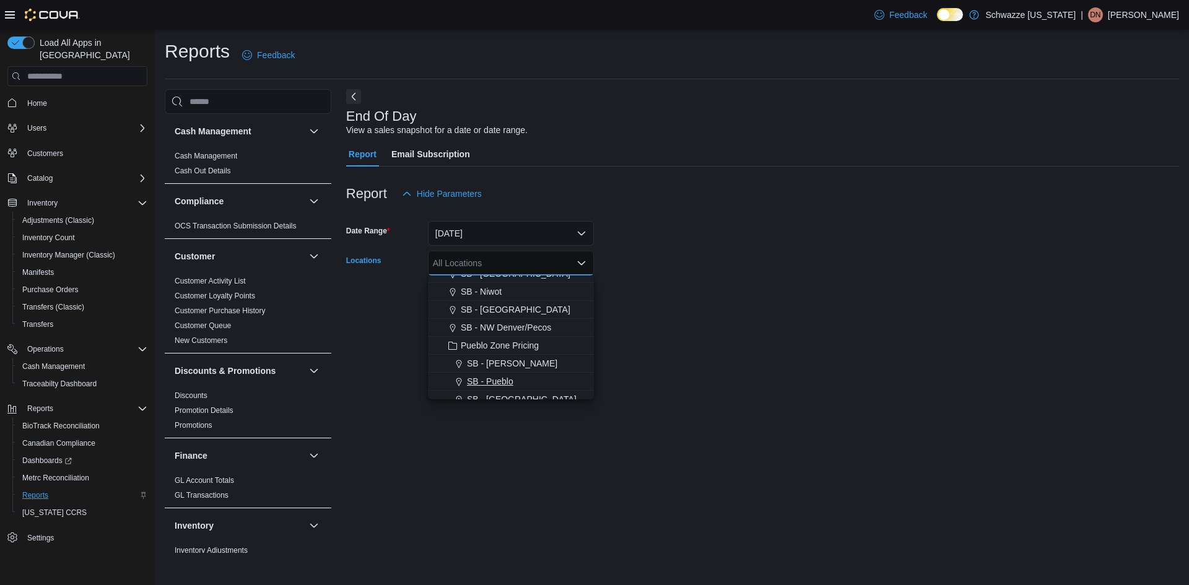
click at [505, 385] on span "SB - Pueblo" at bounding box center [490, 381] width 46 height 12
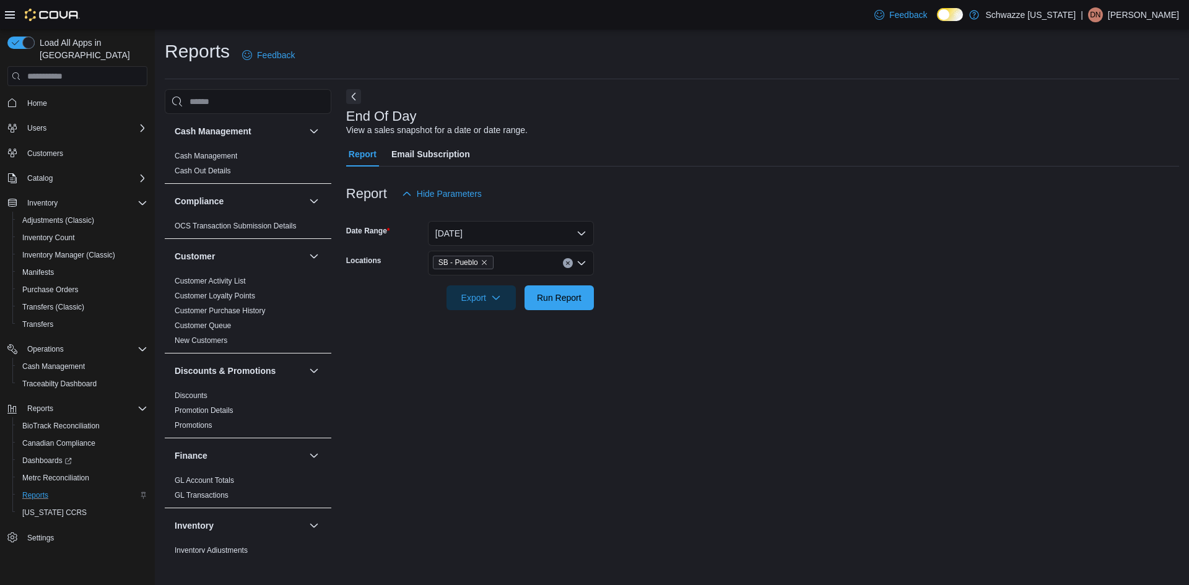
click at [752, 311] on div at bounding box center [762, 317] width 833 height 15
click at [564, 306] on span "Run Report" at bounding box center [559, 297] width 54 height 25
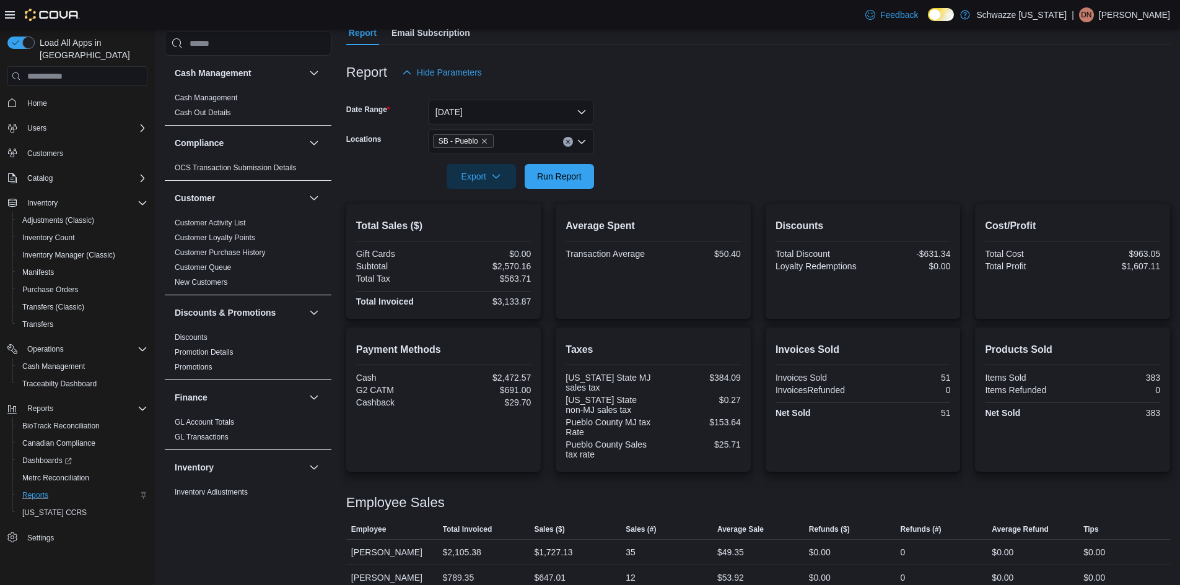
scroll to position [162, 0]
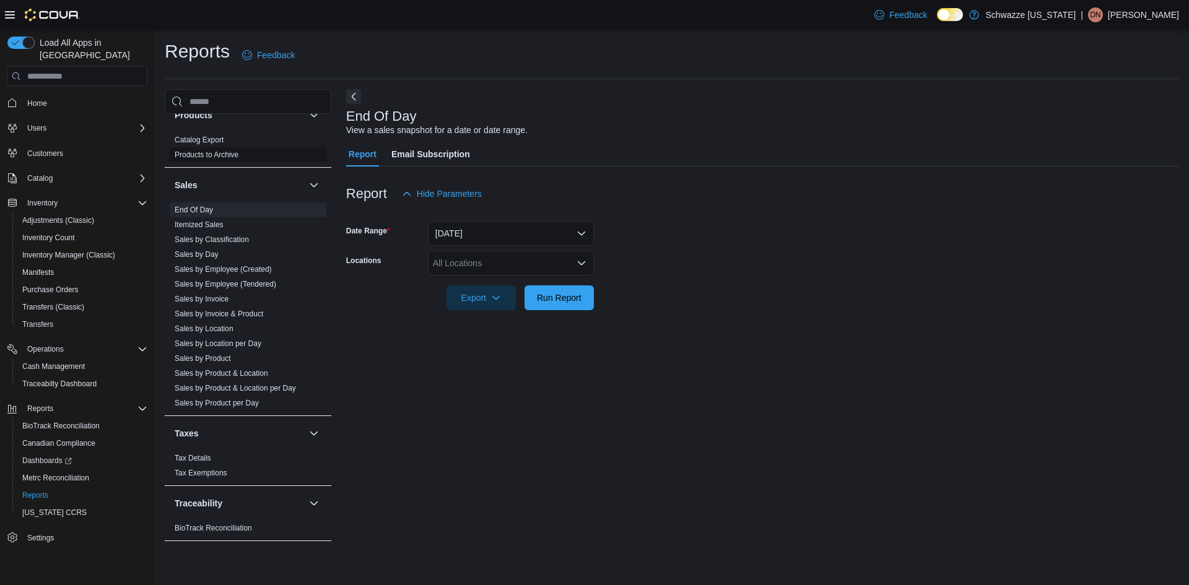
scroll to position [810, 0]
click at [220, 297] on link "Sales by Invoice" at bounding box center [202, 298] width 54 height 9
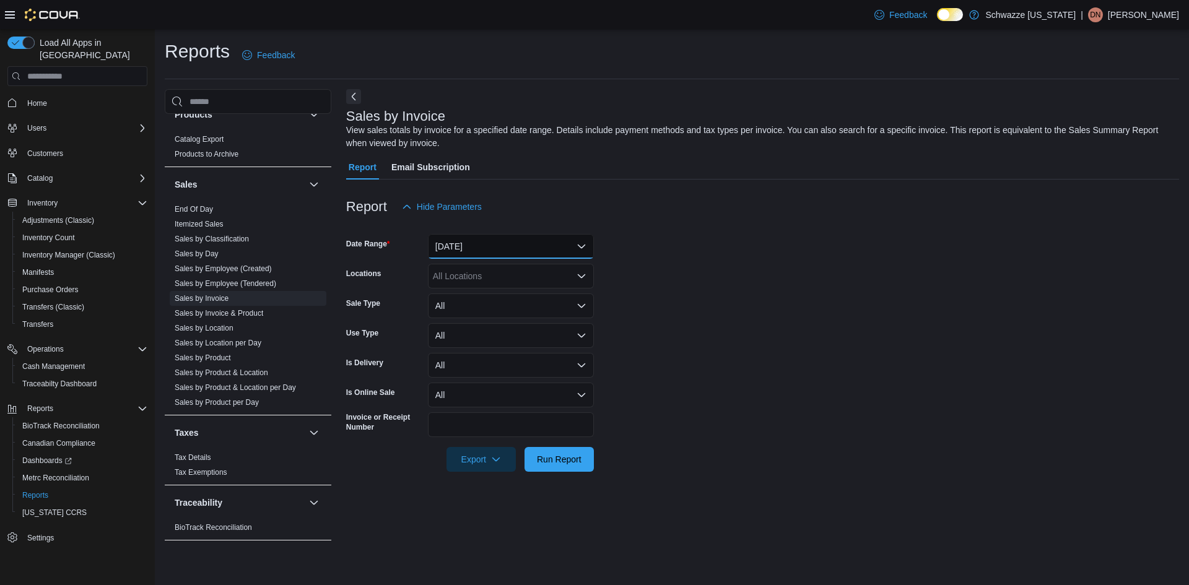
click at [524, 243] on button "[DATE]" at bounding box center [511, 246] width 166 height 25
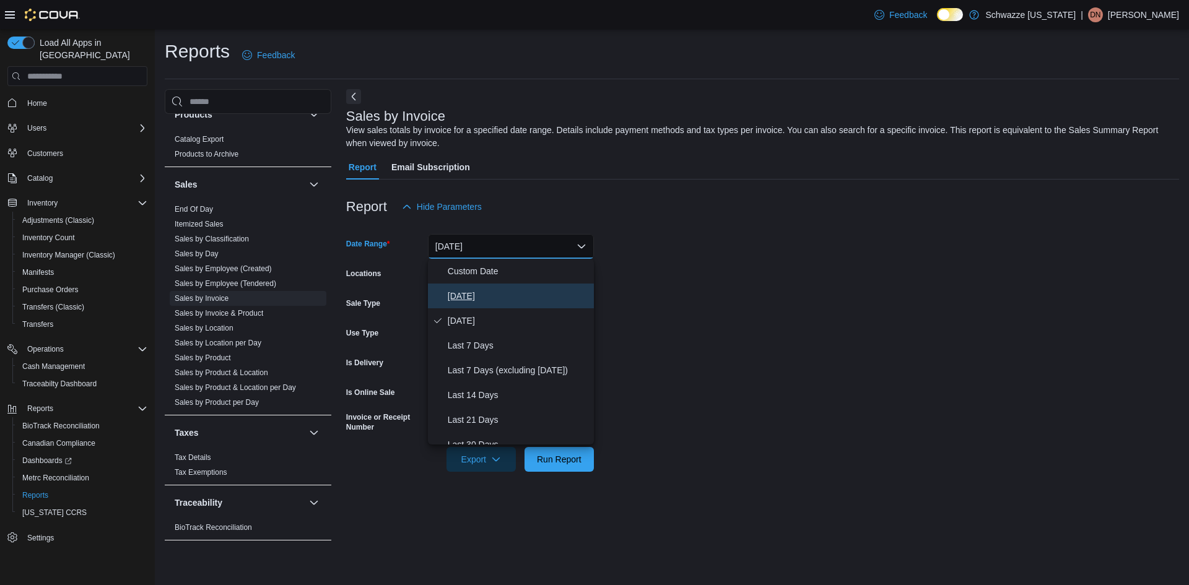
click at [503, 293] on span "[DATE]" at bounding box center [518, 296] width 141 height 15
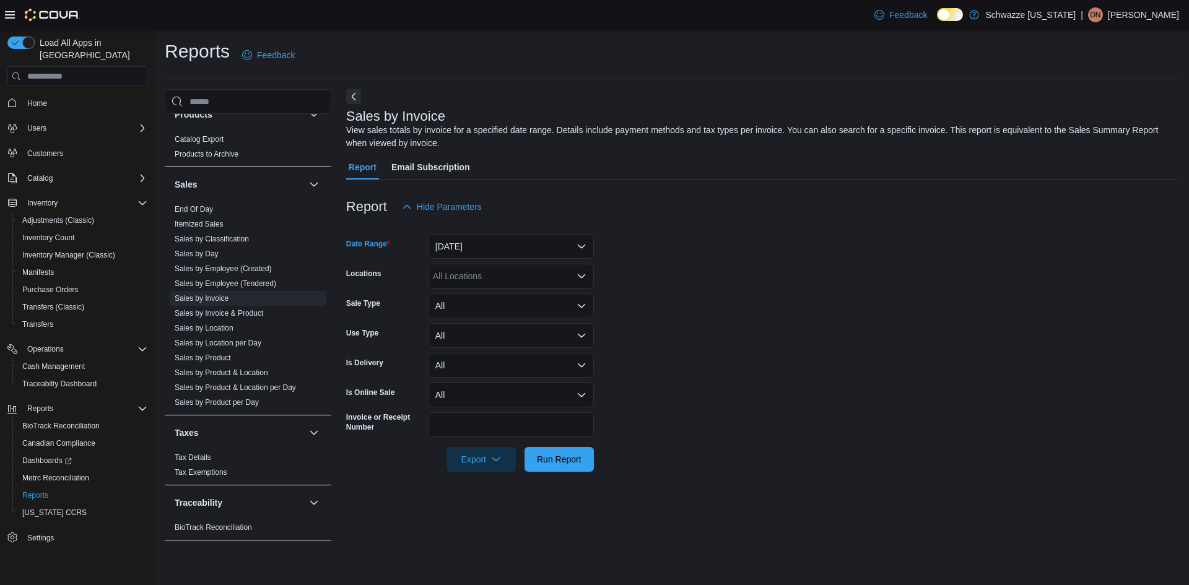
click at [510, 274] on div "All Locations" at bounding box center [511, 276] width 166 height 25
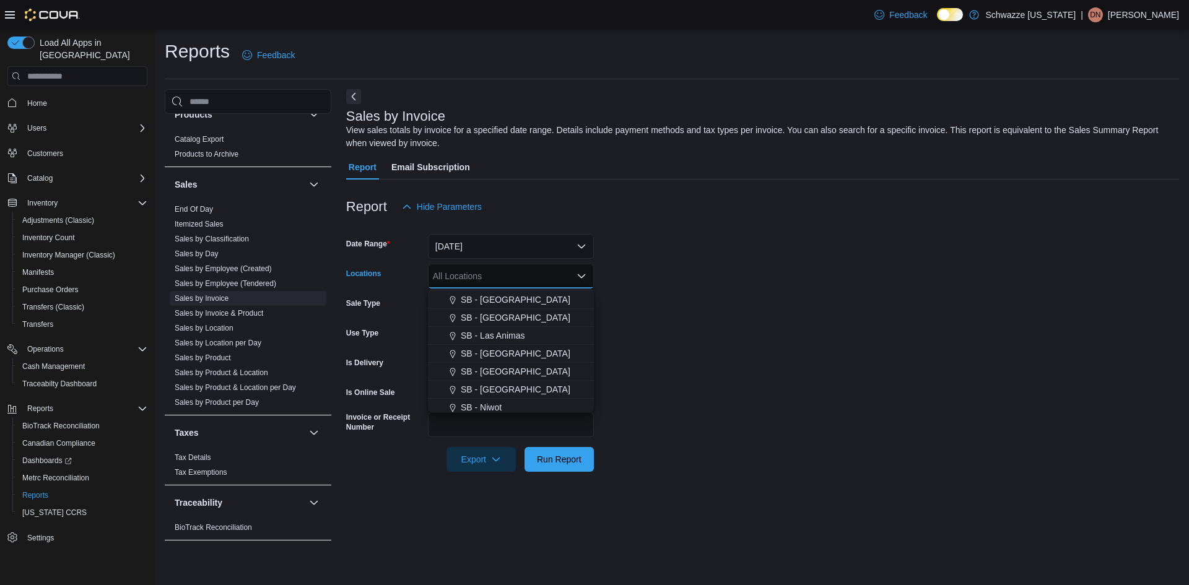
scroll to position [557, 0]
click at [497, 332] on span "SB - Pueblo" at bounding box center [490, 332] width 46 height 12
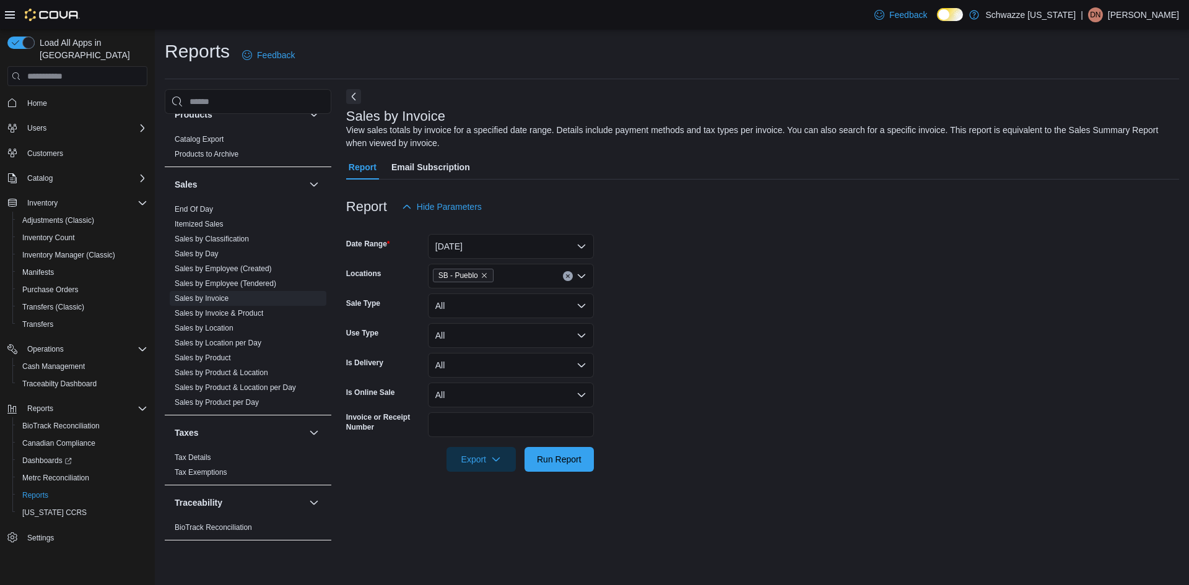
drag, startPoint x: 742, startPoint y: 355, endPoint x: 703, endPoint y: 349, distance: 38.9
click at [736, 350] on form "Date Range Today Locations SB - Pueblo Sale Type All Use Type All Is Delivery A…" at bounding box center [762, 345] width 833 height 253
click at [557, 455] on span "Run Report" at bounding box center [559, 459] width 45 height 12
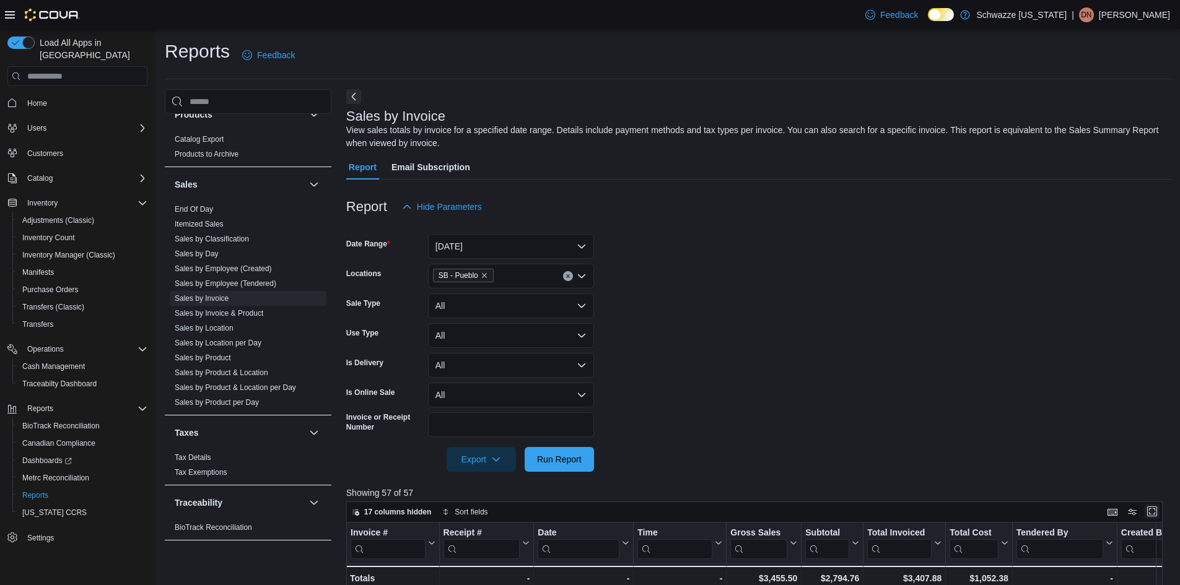
click at [1159, 509] on button "Enter fullscreen" at bounding box center [1151, 511] width 15 height 15
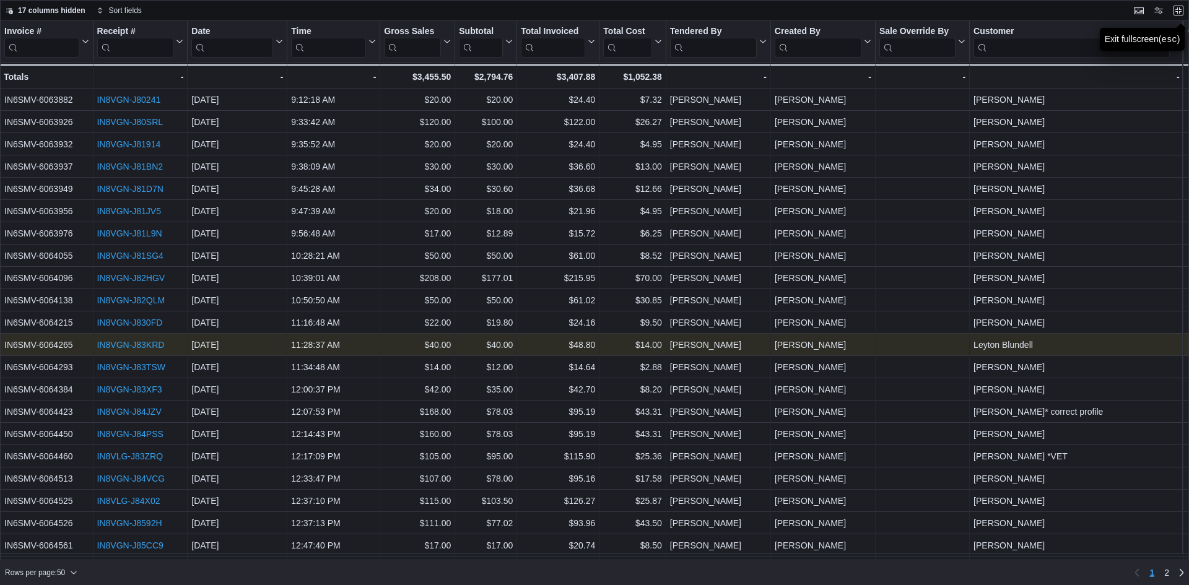
click at [140, 339] on div "IN8VGN-J83KRD" at bounding box center [140, 344] width 87 height 15
click at [127, 345] on link "IN8VGN-J83KRD" at bounding box center [130, 345] width 67 height 10
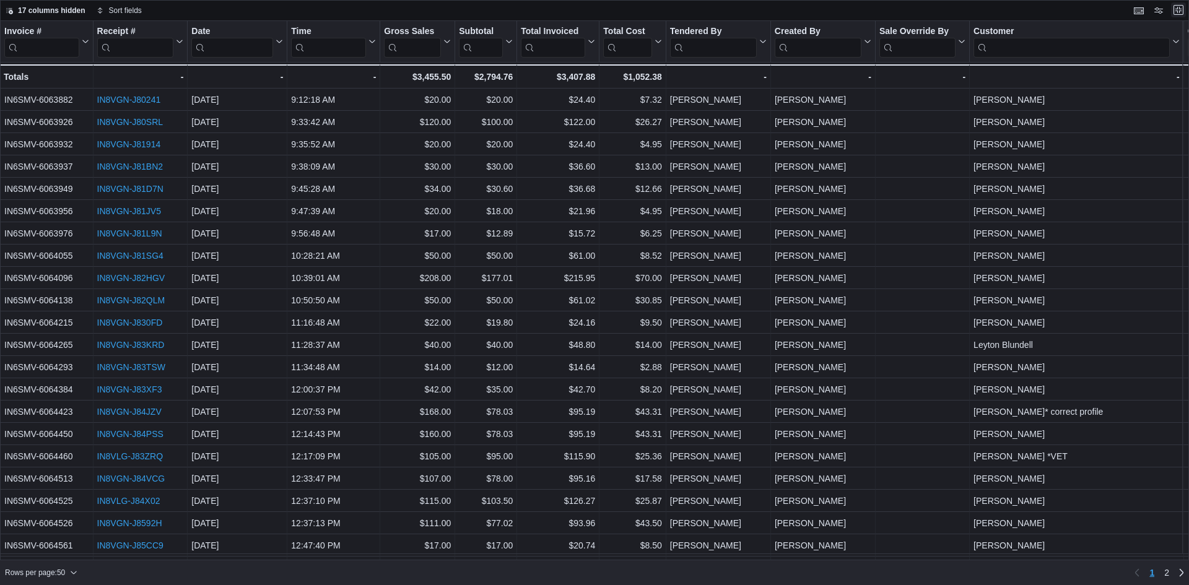
click at [1177, 9] on button "Exit fullscreen" at bounding box center [1178, 9] width 15 height 15
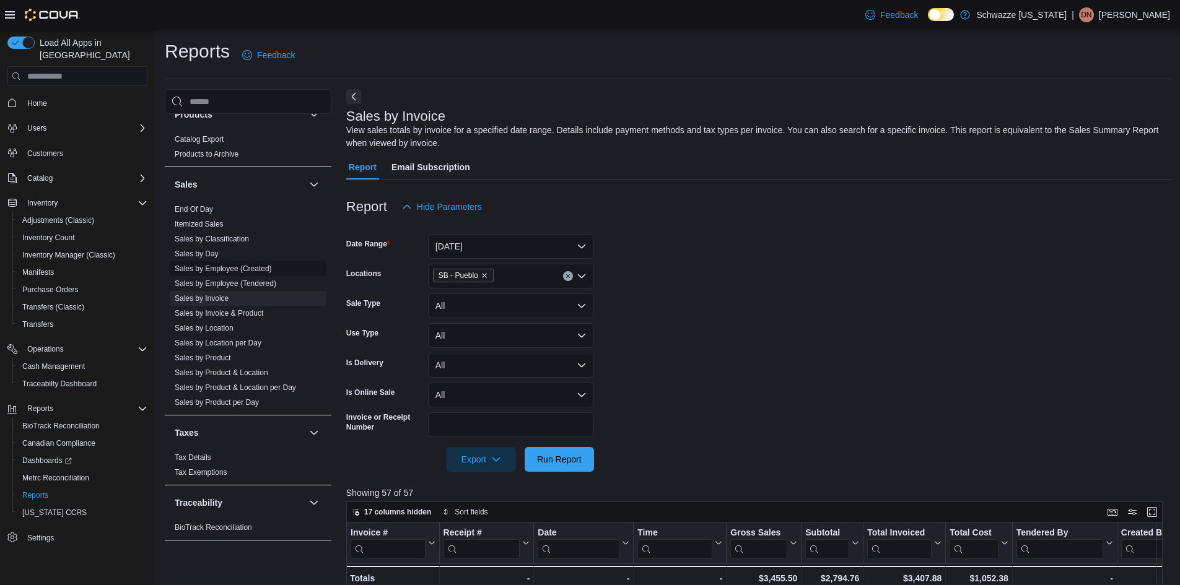
click at [245, 267] on link "Sales by Employee (Created)" at bounding box center [223, 268] width 97 height 9
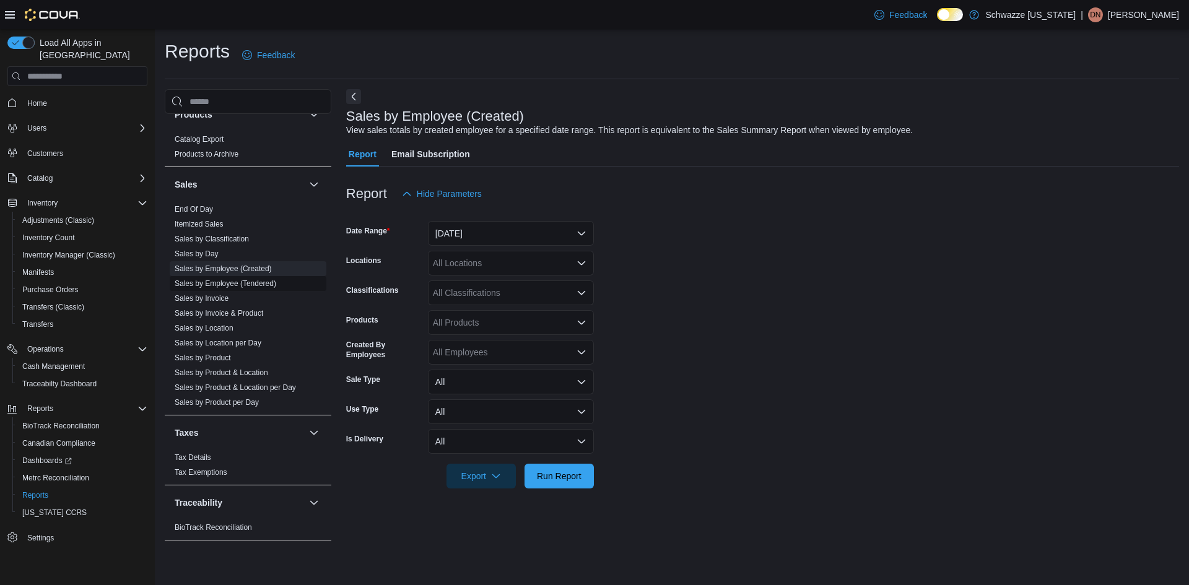
click at [233, 282] on link "Sales by Employee (Tendered)" at bounding box center [226, 283] width 102 height 9
click at [502, 235] on button "Yesterday" at bounding box center [511, 233] width 166 height 25
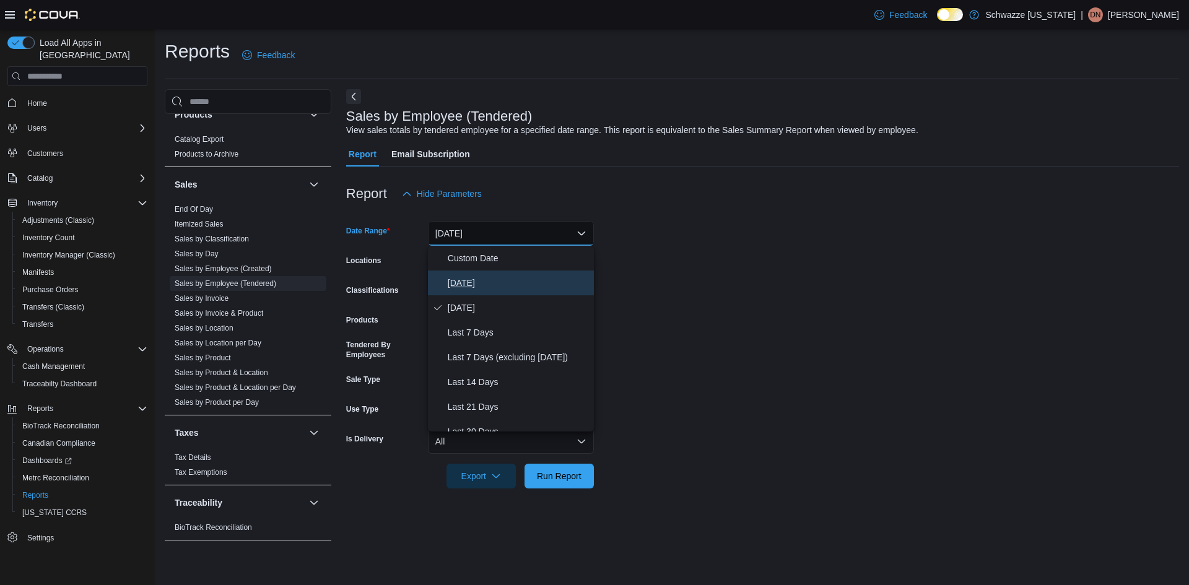
click at [488, 281] on span "Today" at bounding box center [518, 283] width 141 height 15
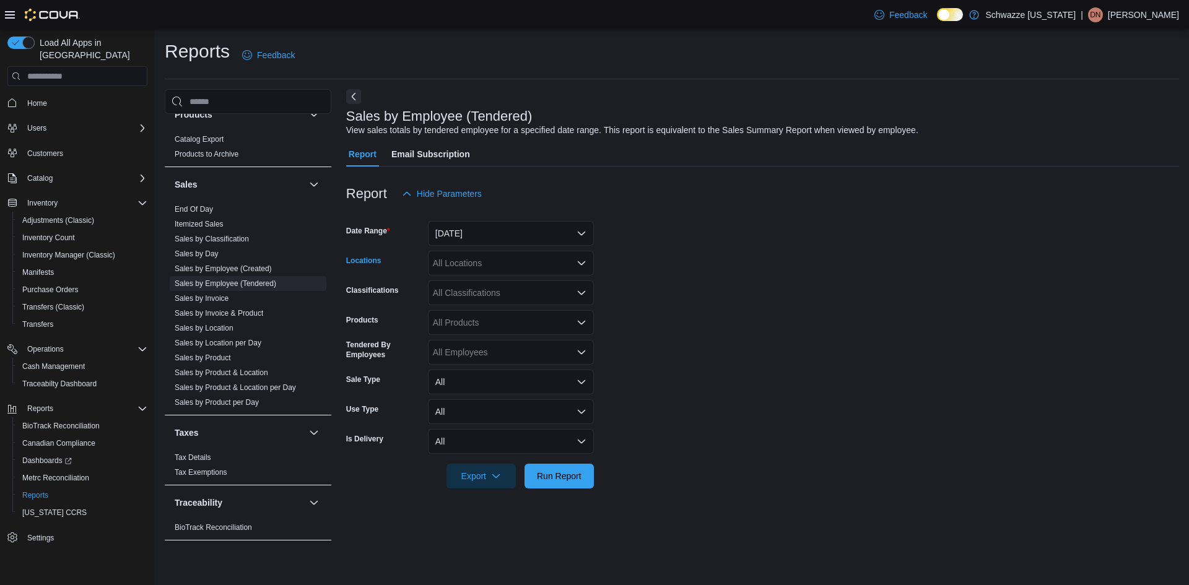
click at [490, 261] on div "All Locations" at bounding box center [511, 263] width 166 height 25
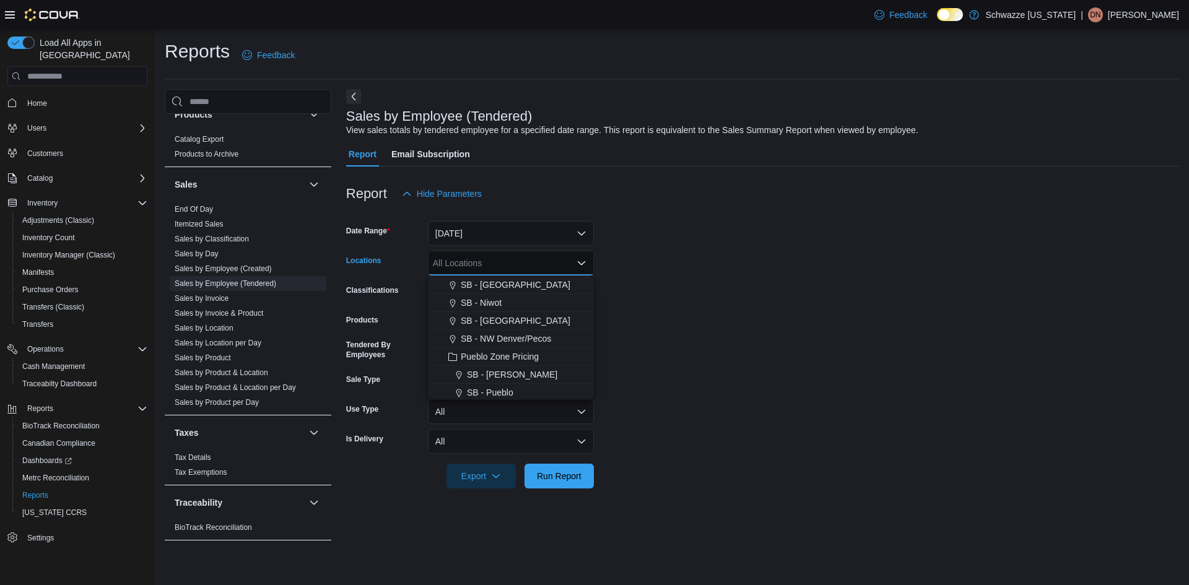
scroll to position [594, 0]
click at [507, 285] on span "SB - Pueblo" at bounding box center [490, 282] width 46 height 12
click at [670, 305] on form "Date Range Today Locations SB - Pueblo Combo box. Selected. SB - Pueblo. Press …" at bounding box center [762, 347] width 833 height 282
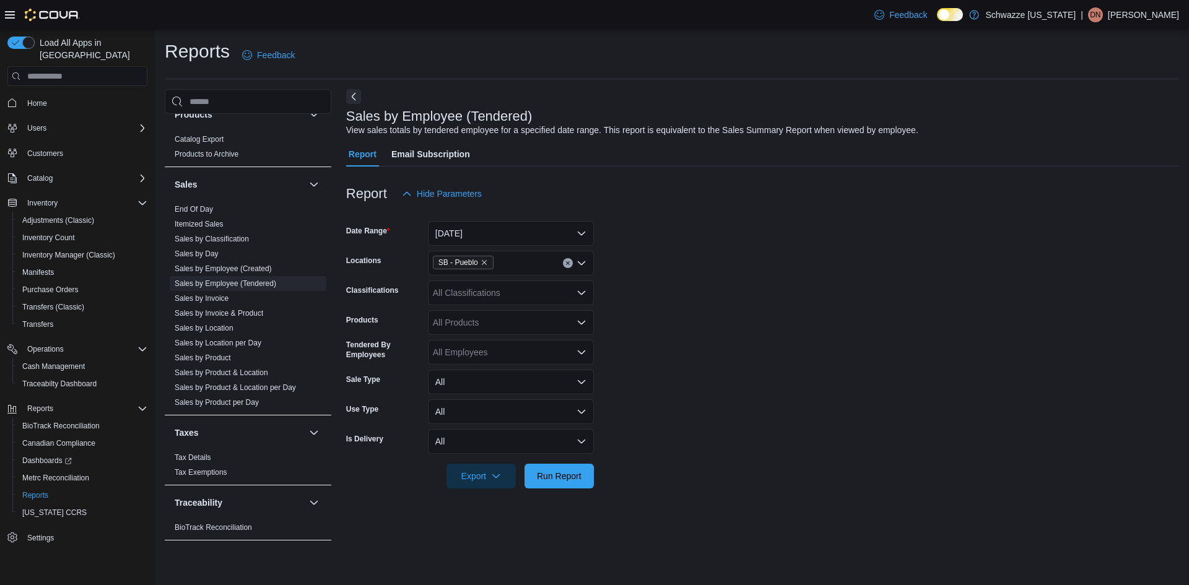
drag, startPoint x: 568, startPoint y: 459, endPoint x: 553, endPoint y: 461, distance: 15.0
click at [565, 459] on div at bounding box center [762, 459] width 833 height 10
drag, startPoint x: 570, startPoint y: 478, endPoint x: 295, endPoint y: 501, distance: 275.9
click at [567, 478] on span "Run Report" at bounding box center [559, 476] width 45 height 12
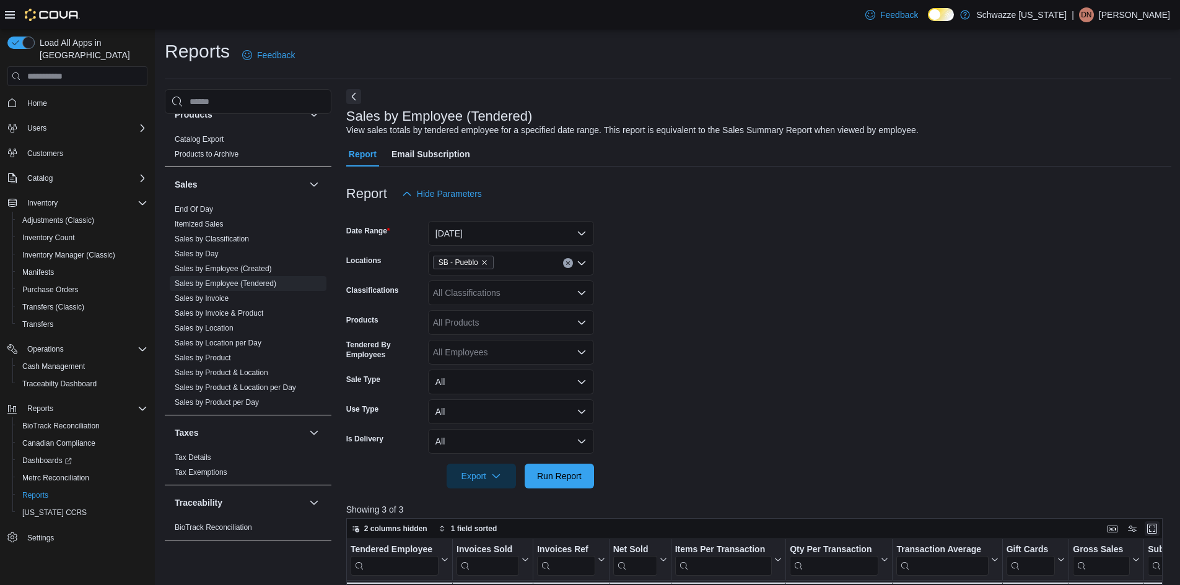
drag, startPoint x: 1161, startPoint y: 531, endPoint x: 1092, endPoint y: 530, distance: 68.7
click at [1159, 531] on button "Enter fullscreen" at bounding box center [1151, 528] width 15 height 15
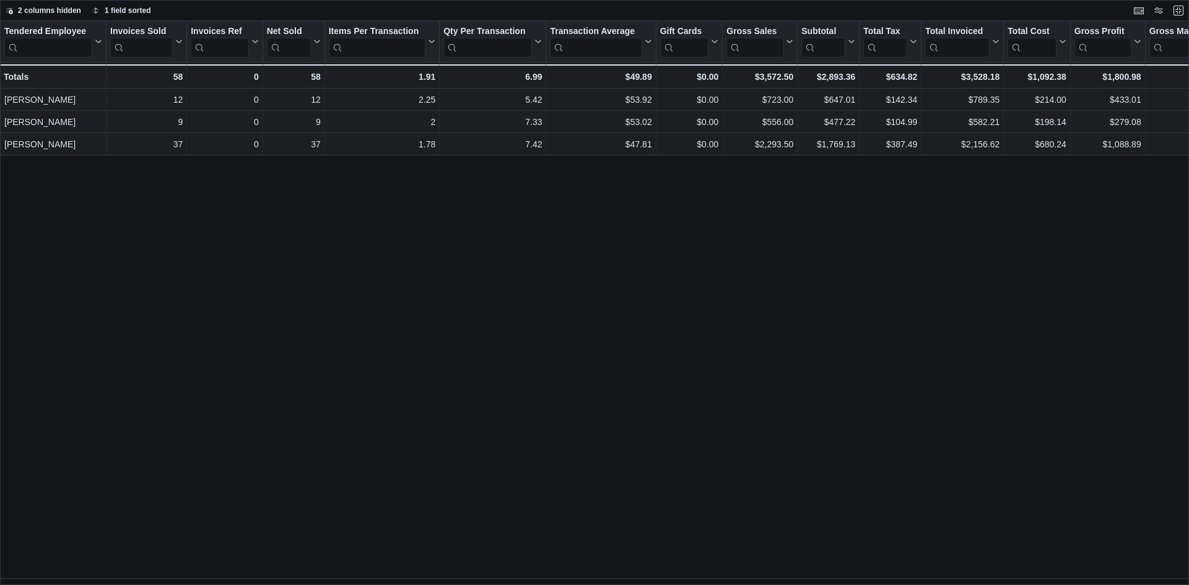
drag, startPoint x: 559, startPoint y: 578, endPoint x: 617, endPoint y: 569, distance: 58.3
click at [617, 569] on div "Tendered Employee Click to view column header actions Invoices Sold Click to vi…" at bounding box center [594, 303] width 1189 height 564
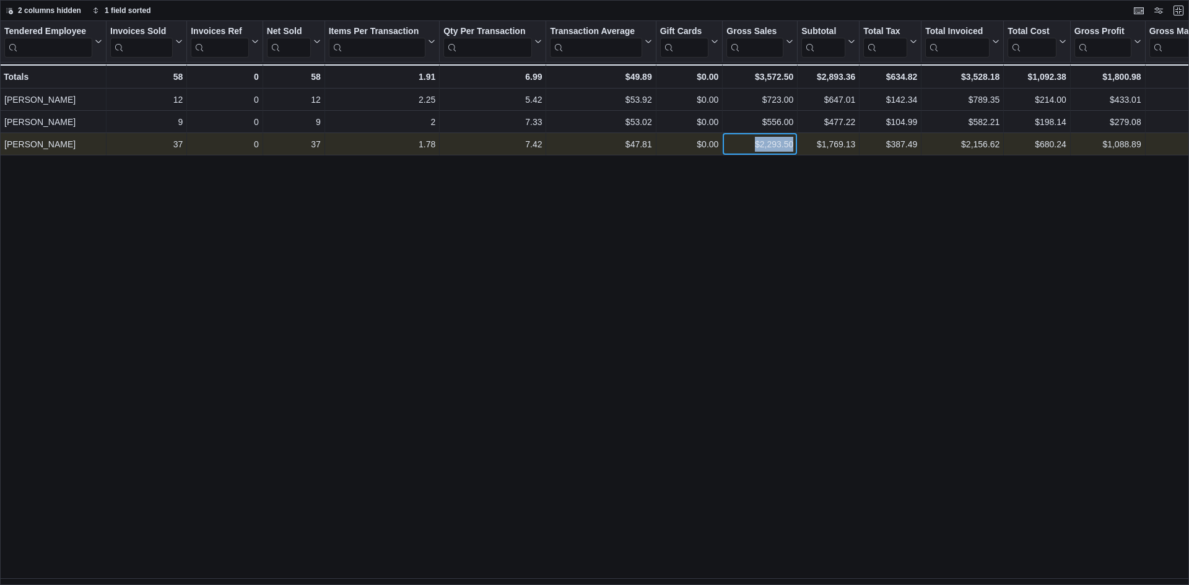
drag, startPoint x: 752, startPoint y: 146, endPoint x: 801, endPoint y: 147, distance: 48.3
click at [801, 147] on div "$2,293.50 - Gross Sales, column 9, row 3 $1,769.13 - Subtotal, column 10, row 3…" at bounding box center [1112, 144] width 2224 height 22
copy div "$2,293.50 - Gross Sales, column 9, row 3"
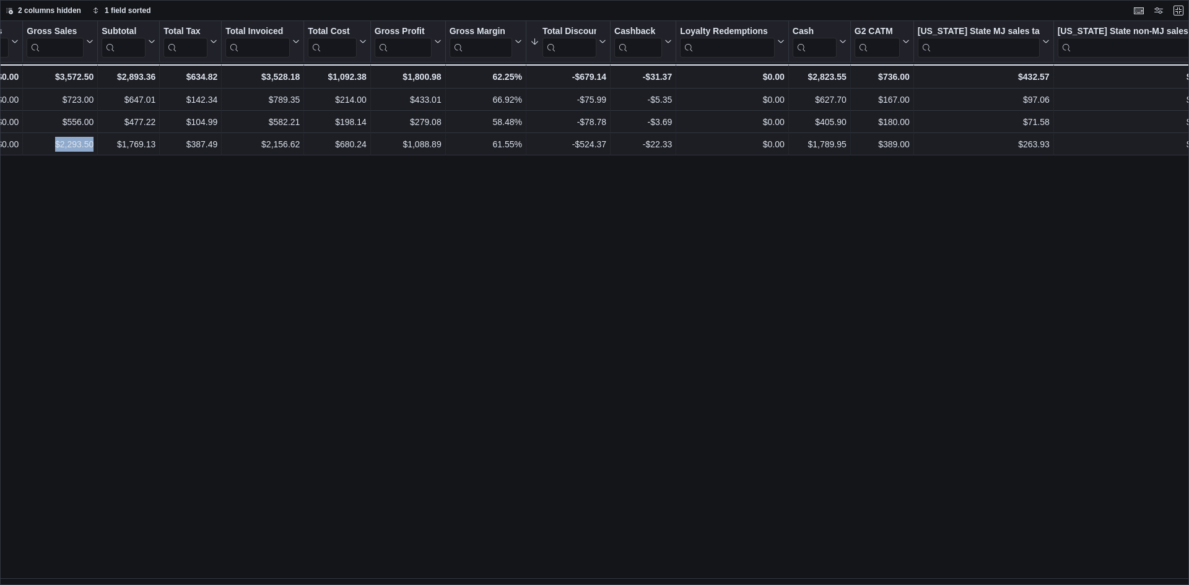
scroll to position [0, 681]
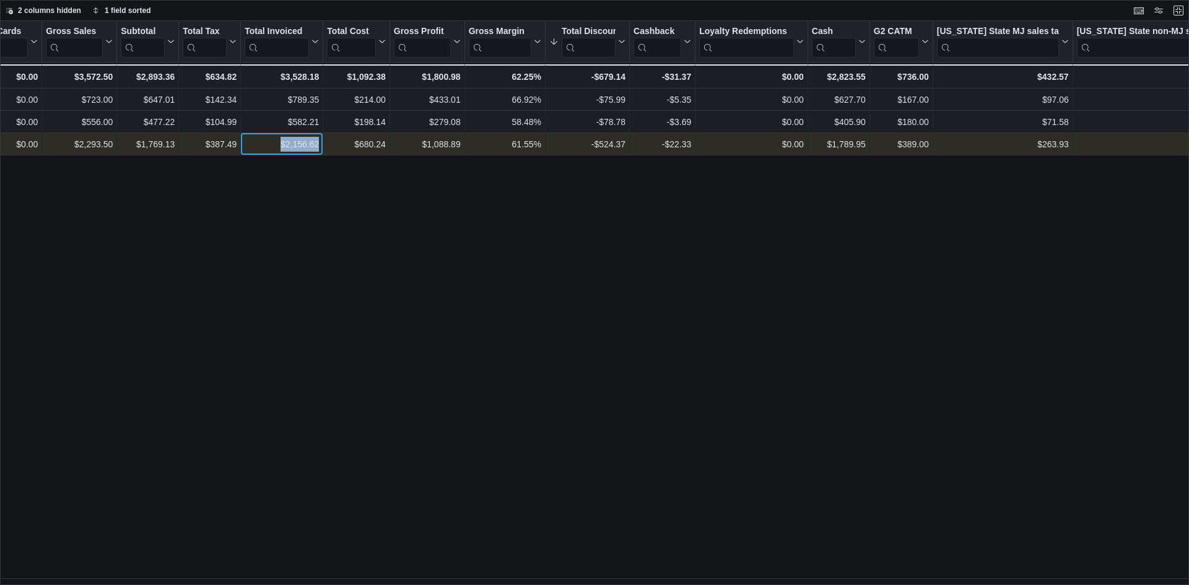
drag, startPoint x: 279, startPoint y: 143, endPoint x: 320, endPoint y: 152, distance: 41.8
click at [320, 152] on div "$2,156.62 - Total Invoiced, column 12, row 3" at bounding box center [282, 144] width 82 height 22
copy div "$2,156.62"
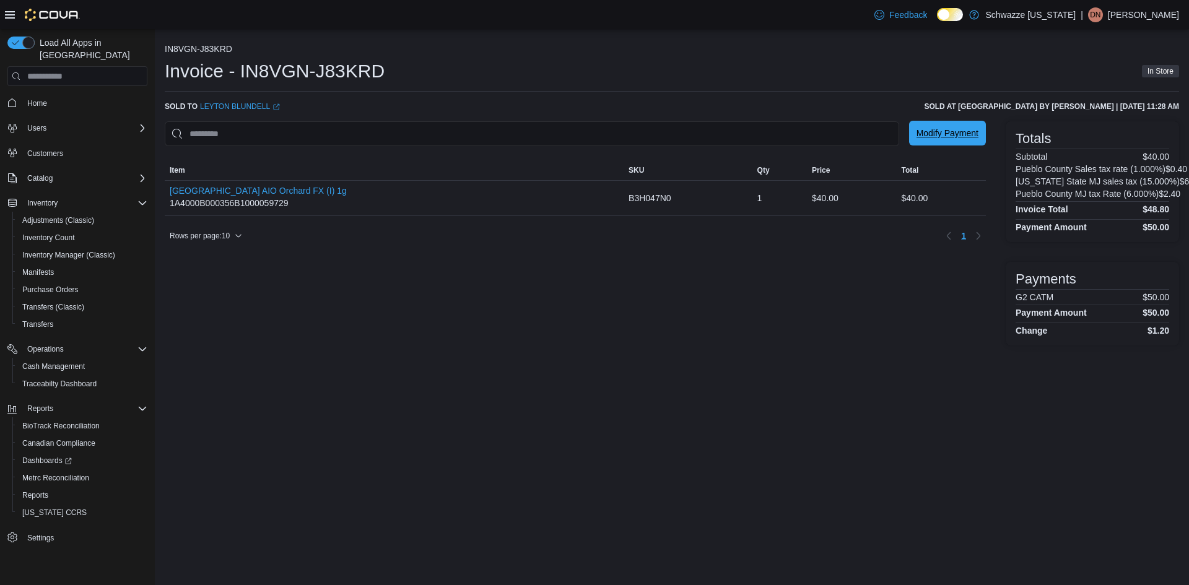
click at [973, 133] on span "Modify Payment" at bounding box center [947, 133] width 62 height 12
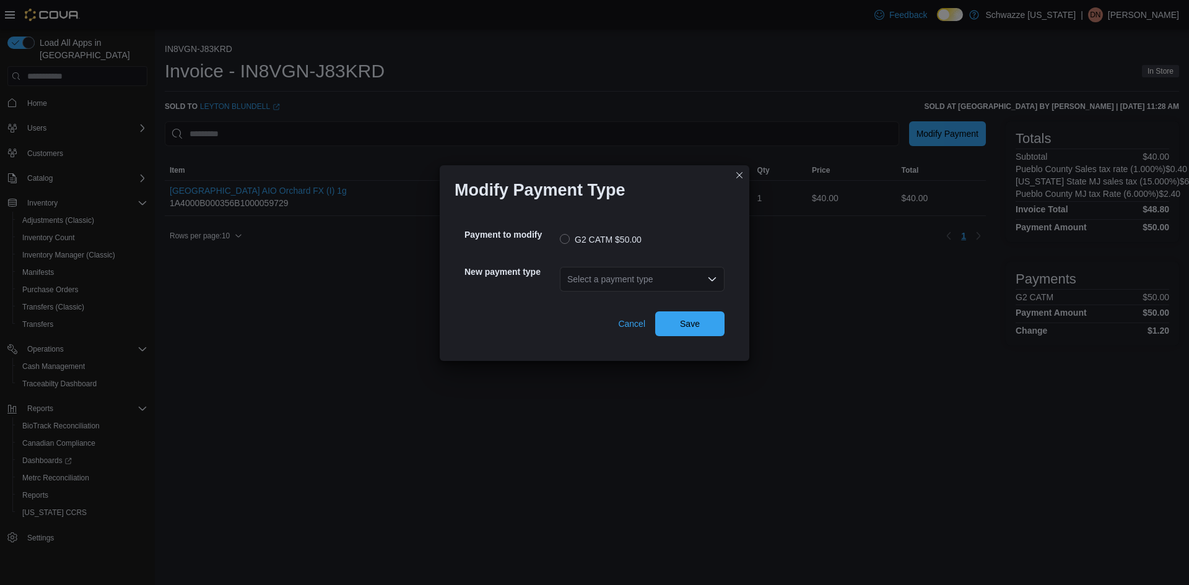
click at [614, 276] on div "Select a payment type" at bounding box center [642, 279] width 165 height 25
click at [617, 301] on span "Cash" at bounding box center [649, 300] width 135 height 12
click at [698, 329] on span "Save" at bounding box center [690, 323] width 20 height 12
